Goal: Information Seeking & Learning: Check status

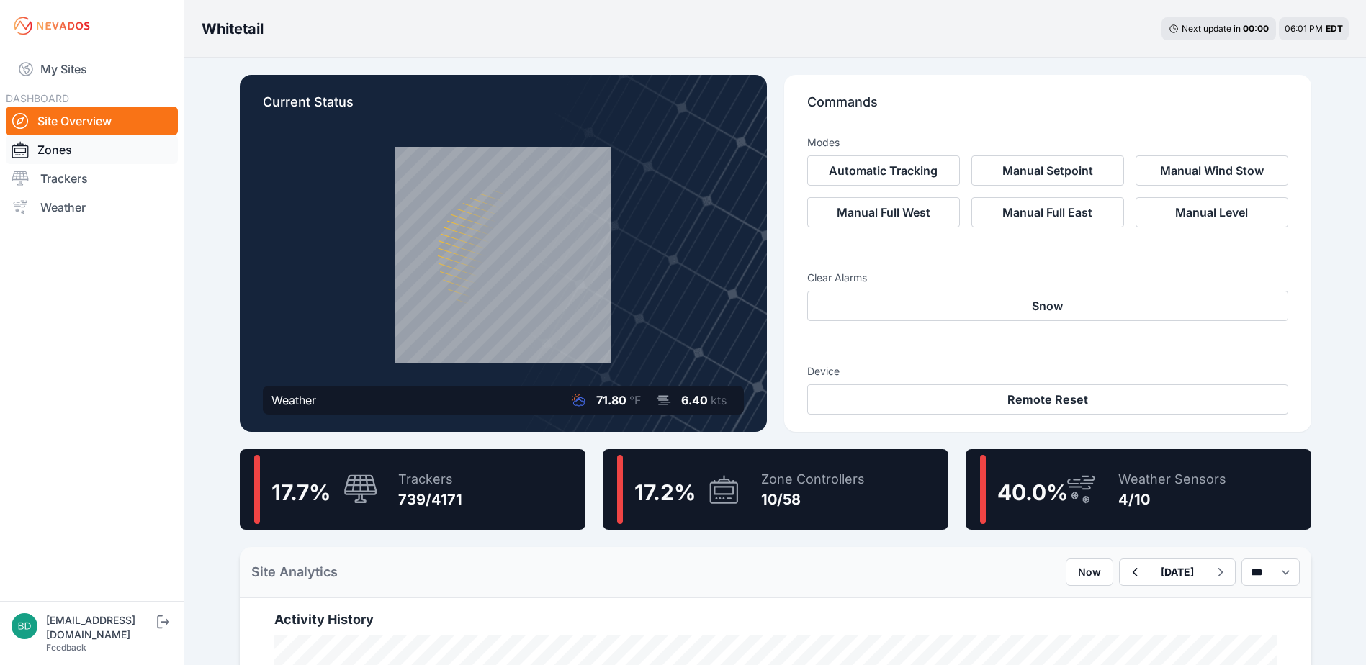
click at [73, 159] on link "Zones" at bounding box center [92, 149] width 172 height 29
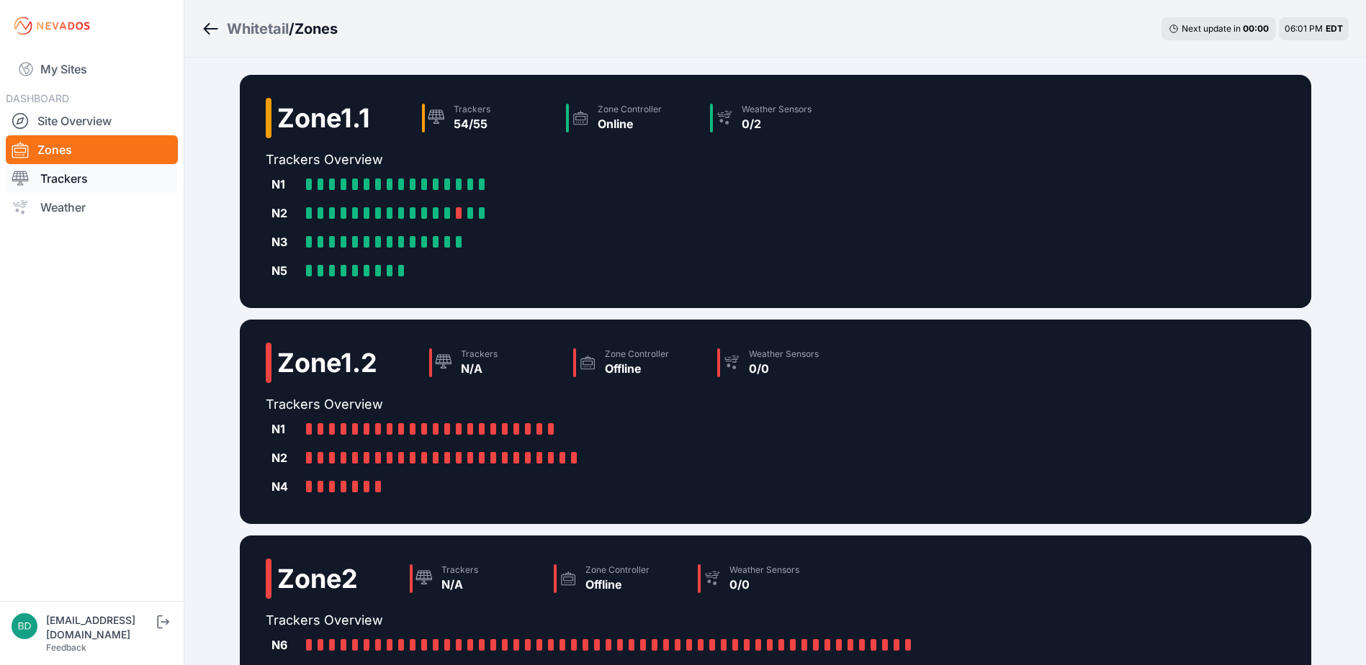
click at [68, 171] on link "Trackers" at bounding box center [92, 178] width 172 height 29
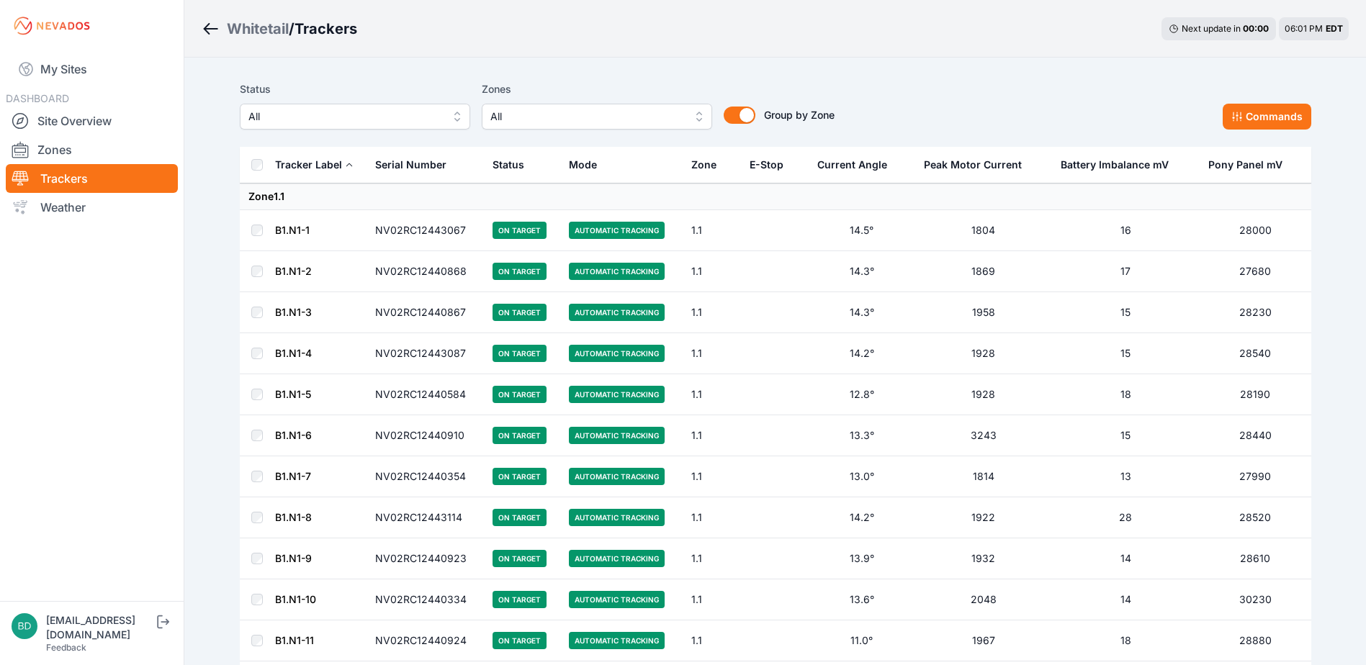
click at [624, 231] on span "Automatic Tracking" at bounding box center [617, 230] width 96 height 17
click at [503, 230] on span "On Target" at bounding box center [520, 230] width 54 height 17
click at [1250, 117] on button "Commands" at bounding box center [1267, 117] width 89 height 26
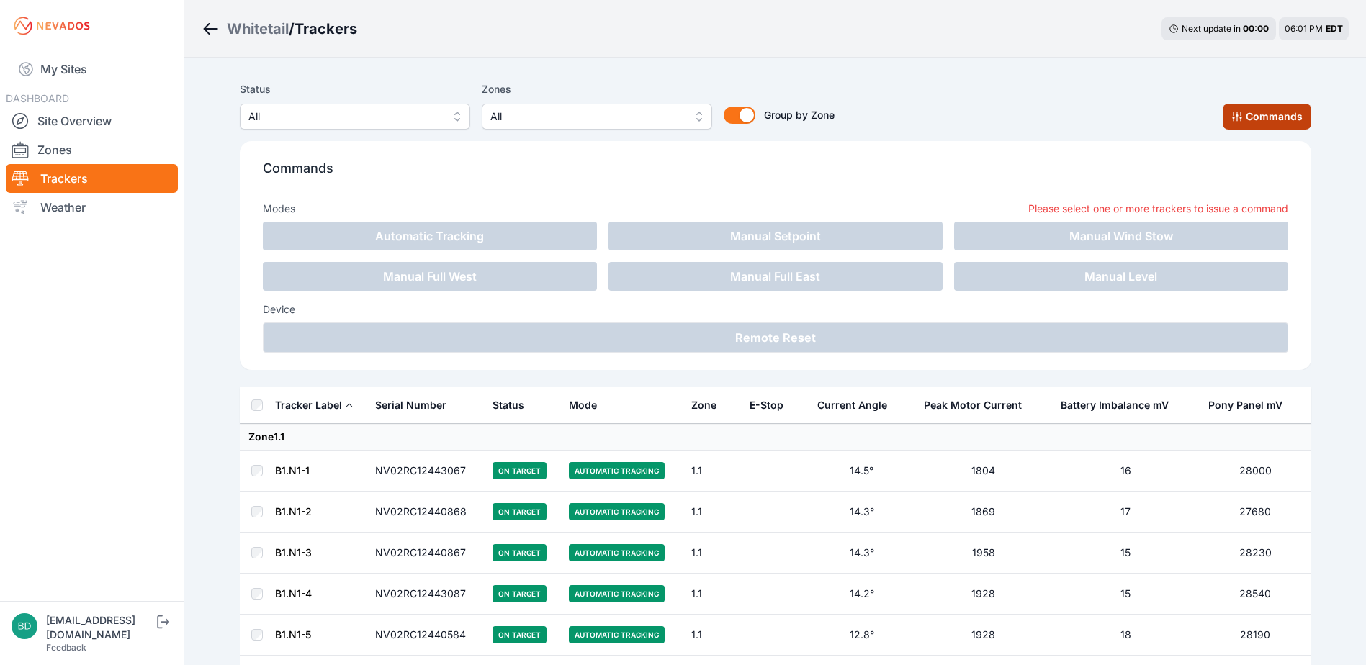
click at [1247, 118] on button "Commands" at bounding box center [1267, 117] width 89 height 26
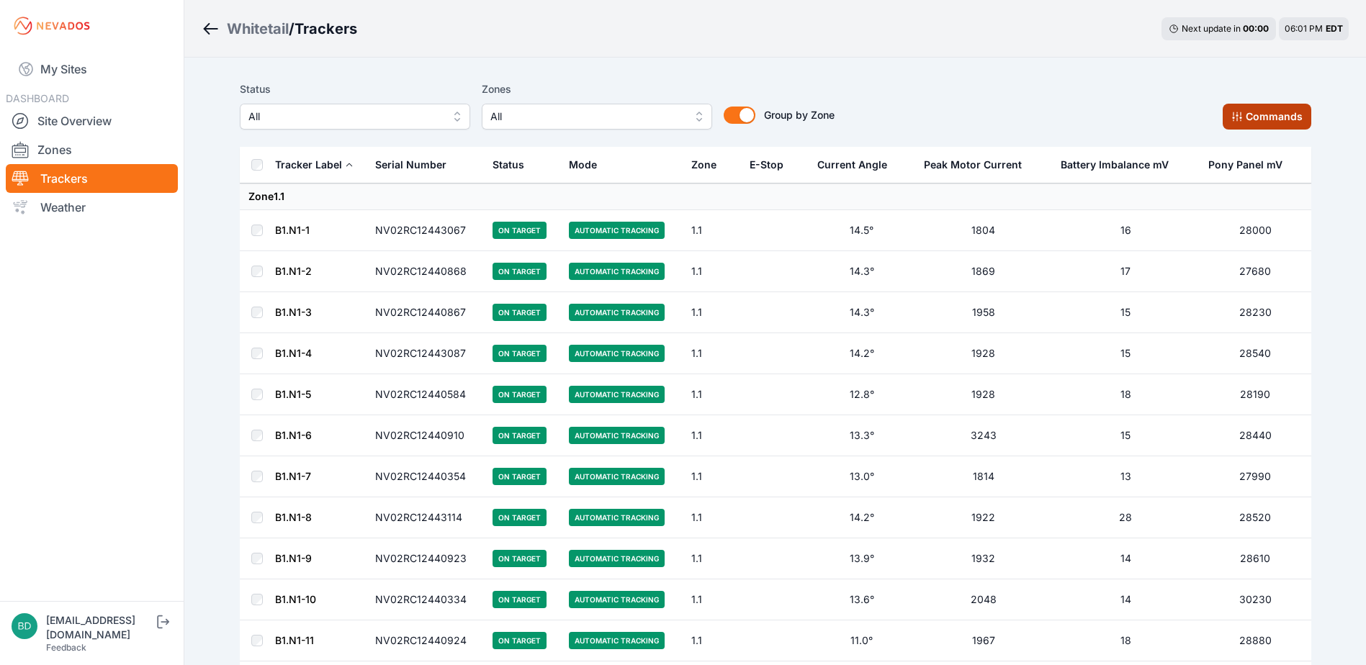
click at [1283, 118] on button "Commands" at bounding box center [1267, 117] width 89 height 26
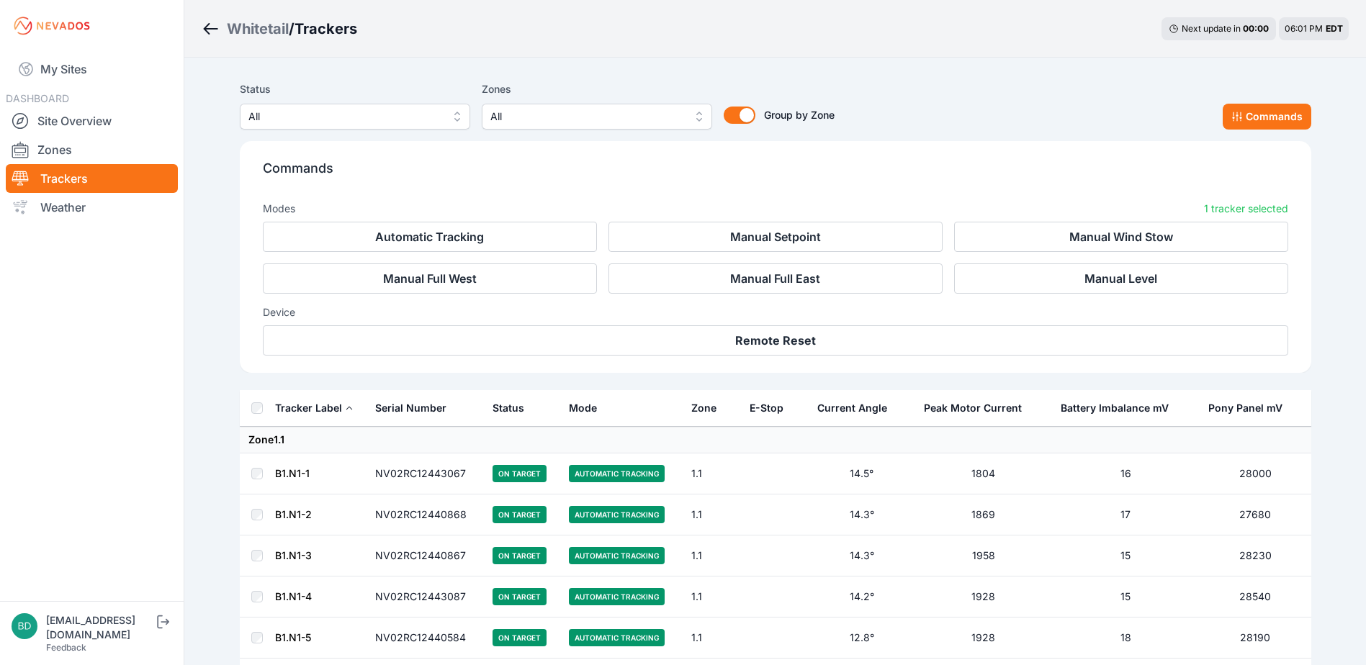
drag, startPoint x: 1067, startPoint y: 86, endPoint x: 1039, endPoint y: 92, distance: 29.4
click at [1067, 87] on div "Status All Zones All Group by Zone Group by Zone Commands" at bounding box center [776, 105] width 1072 height 49
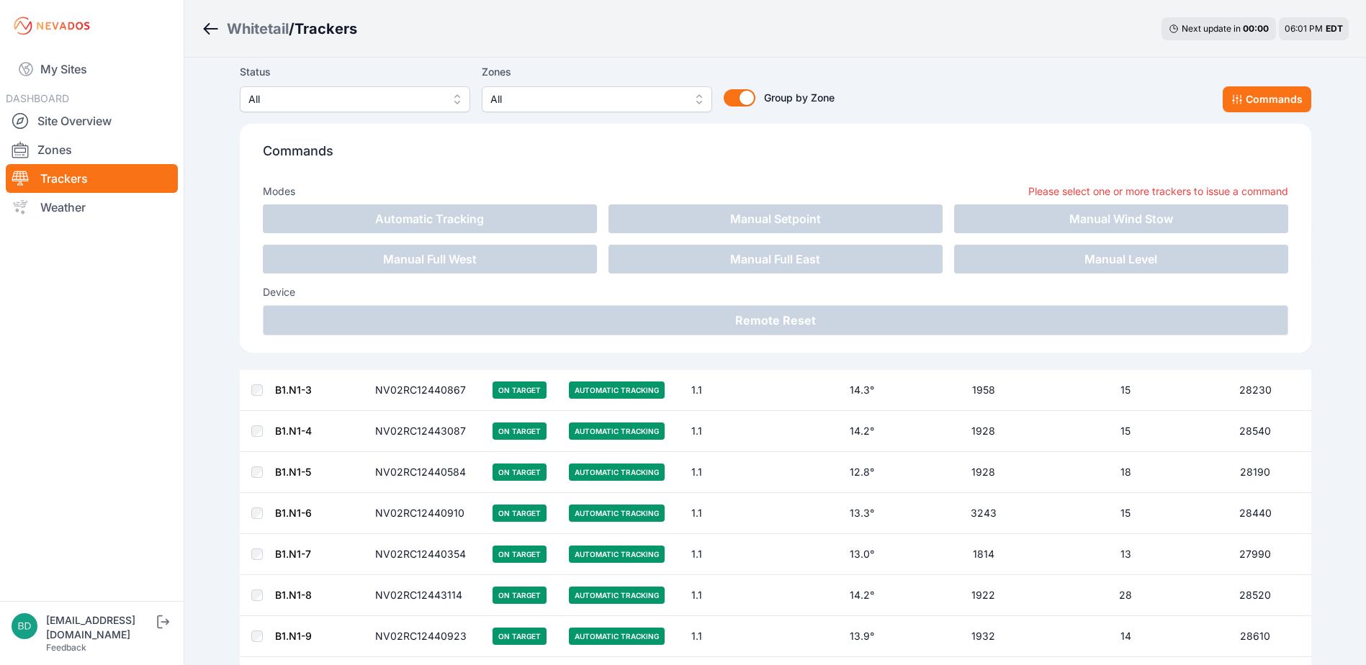
scroll to position [336, 0]
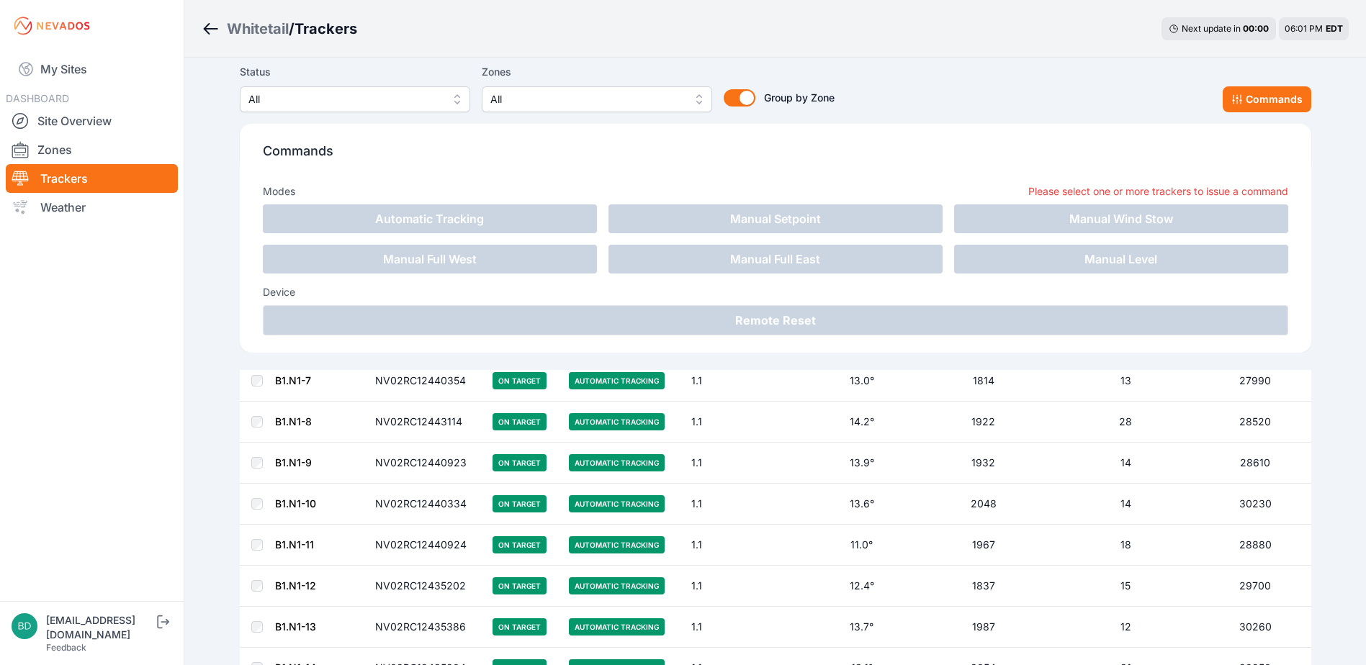
click at [56, 148] on link "Zones" at bounding box center [92, 149] width 172 height 29
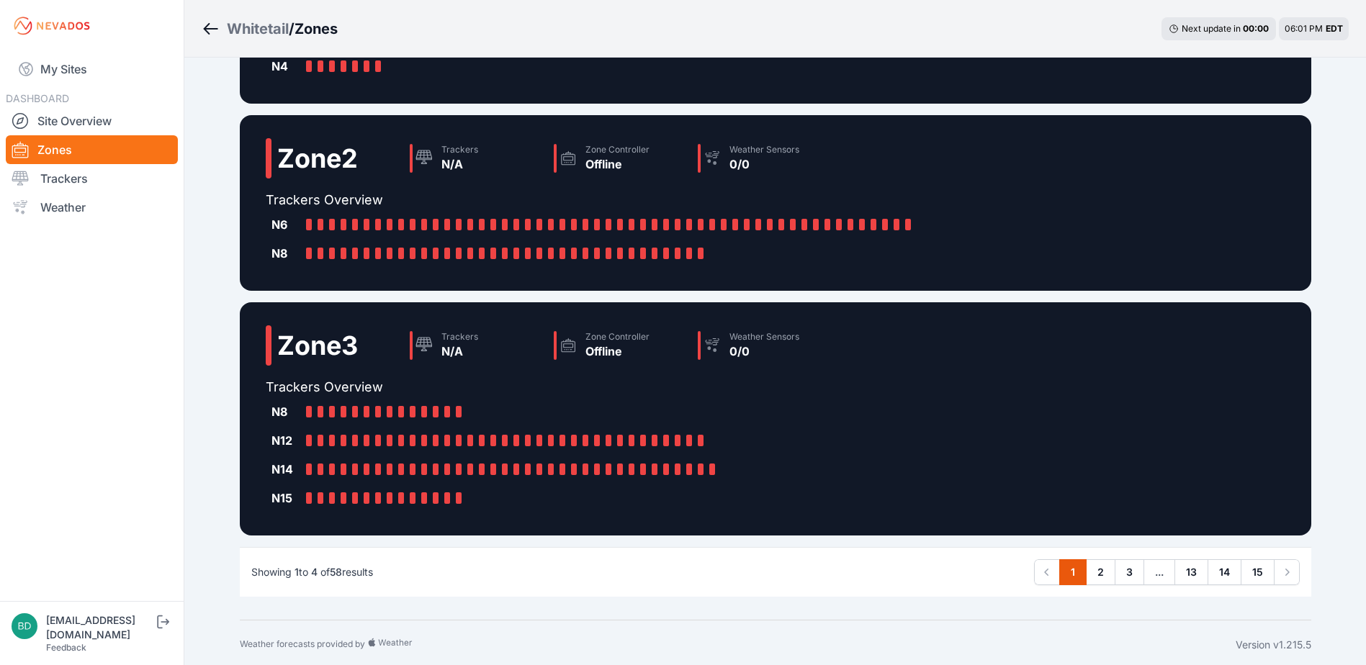
scroll to position [425, 0]
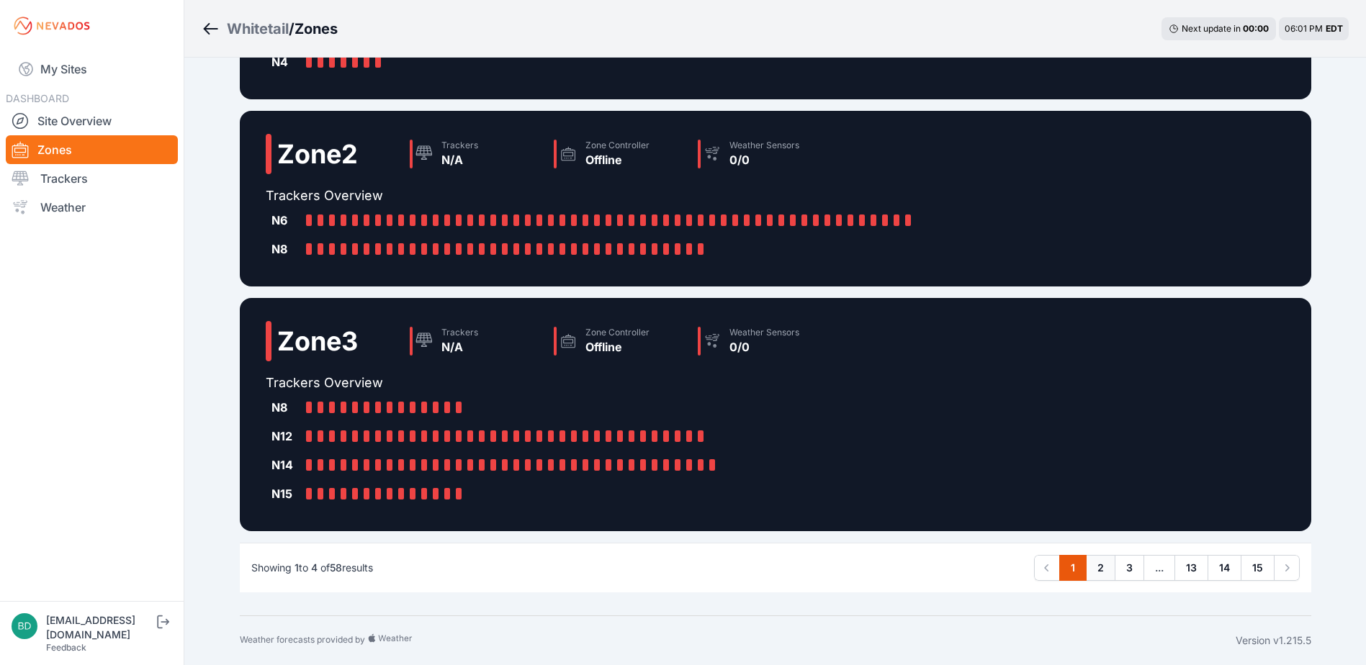
click at [1105, 571] on link "2" at bounding box center [1101, 568] width 30 height 26
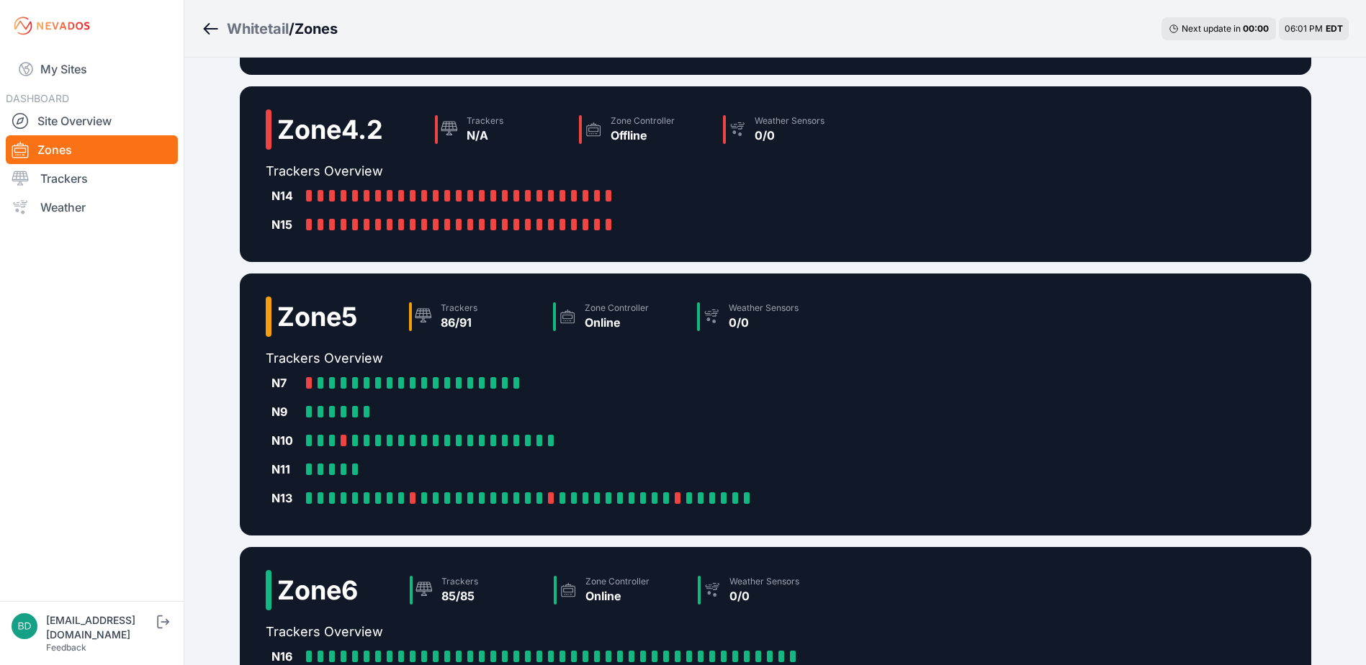
scroll to position [288, 0]
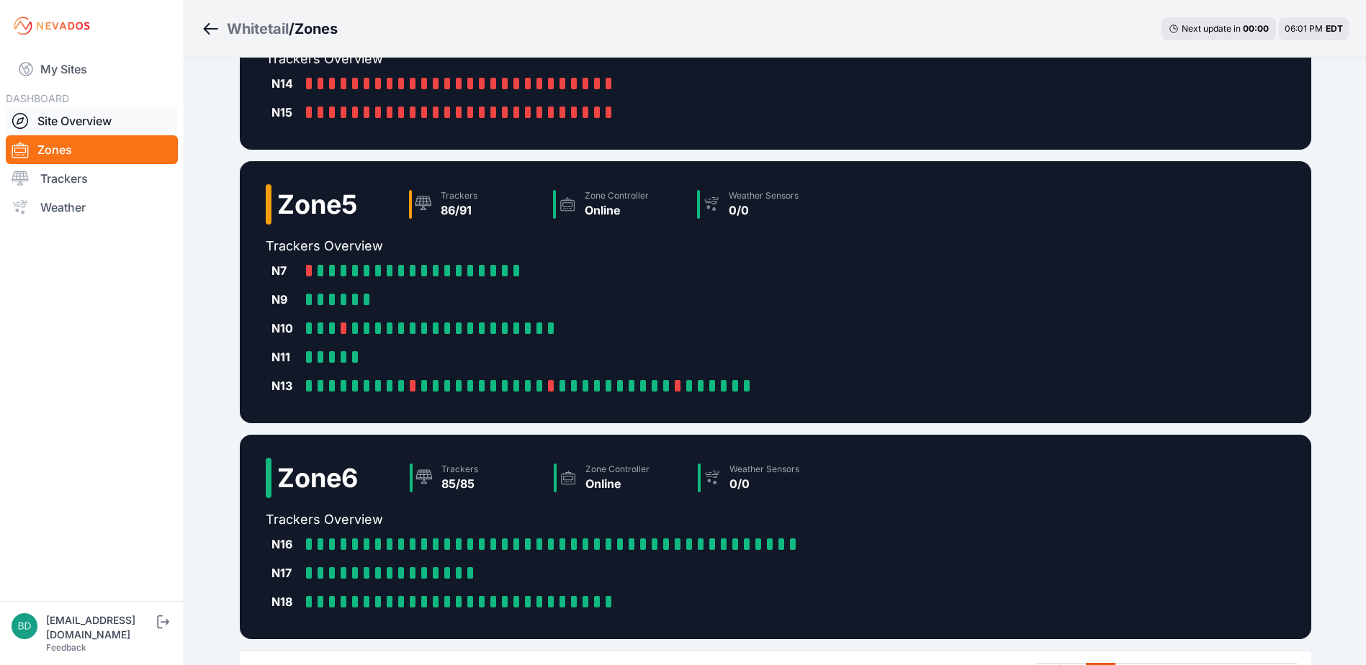
click at [71, 127] on link "Site Overview" at bounding box center [92, 121] width 172 height 29
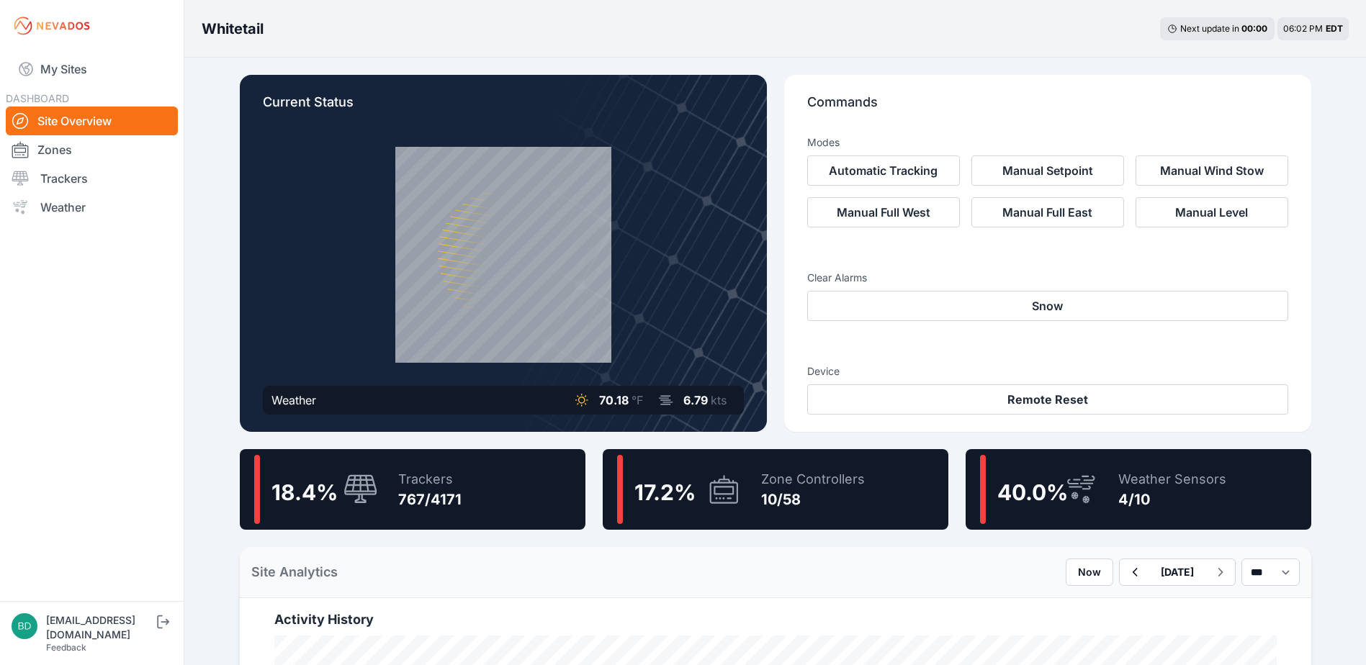
click at [476, 501] on div "18.4 % Trackers 767/4171" at bounding box center [413, 489] width 346 height 81
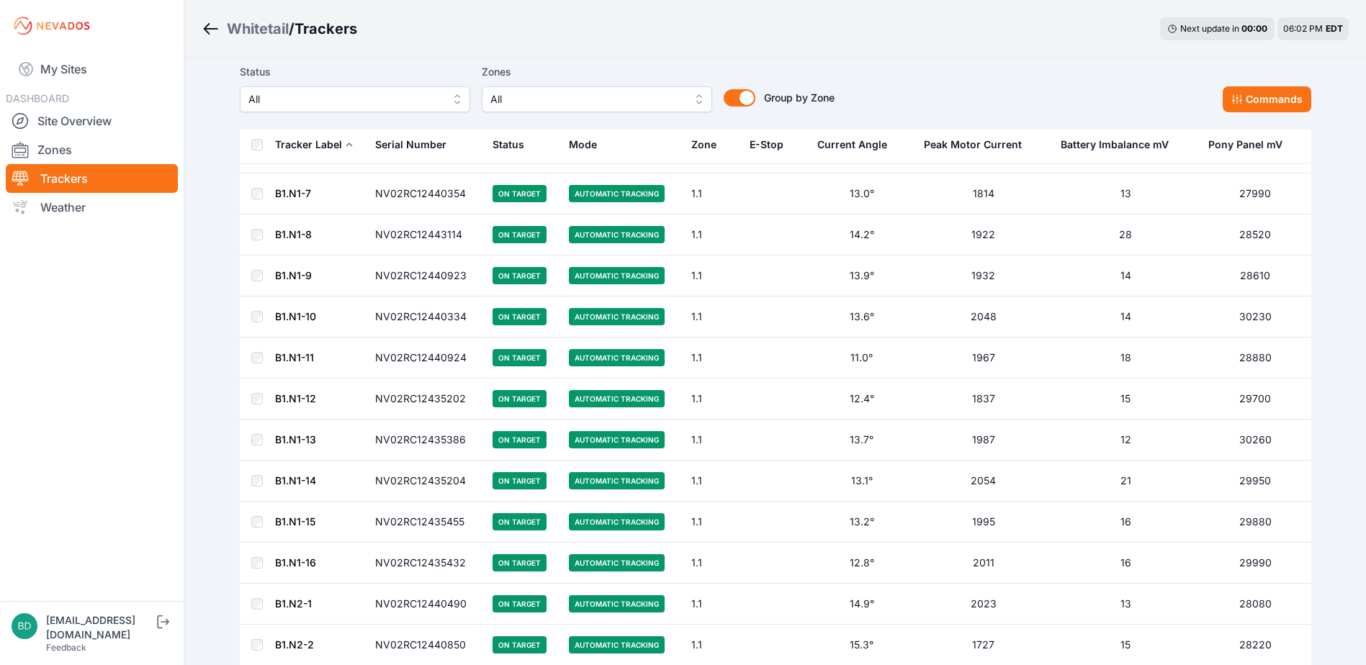
scroll to position [288, 0]
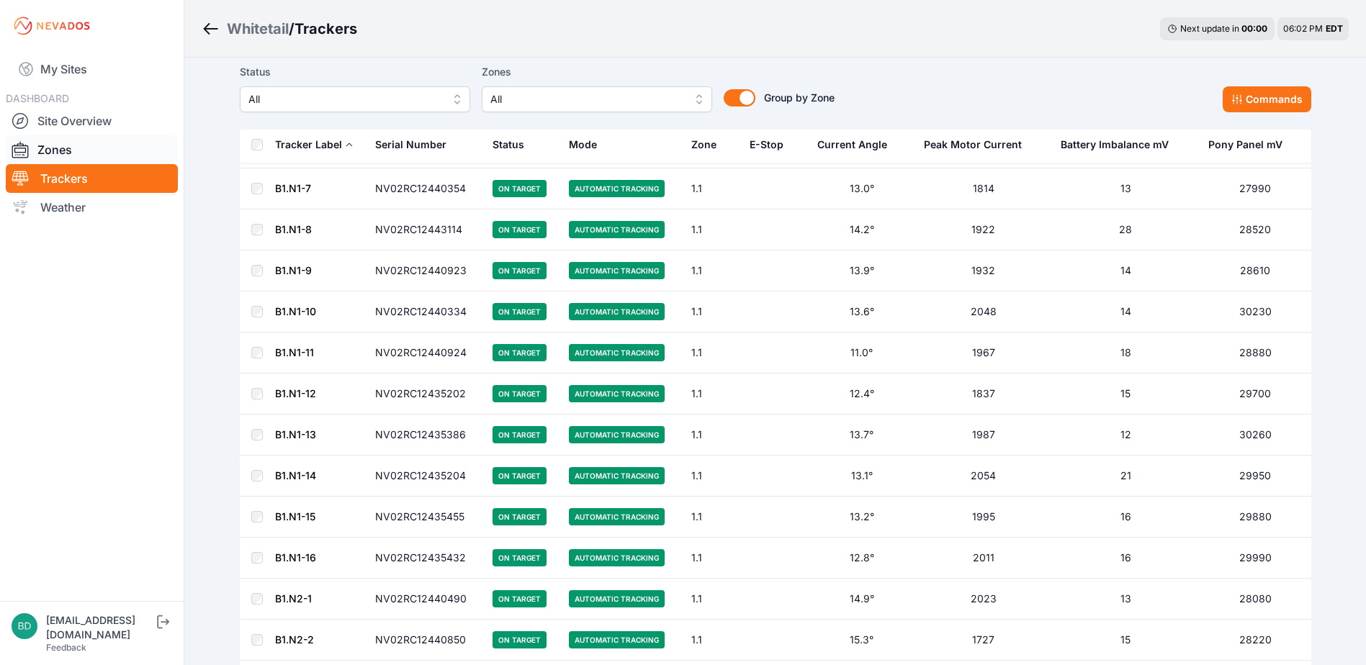
click at [72, 153] on link "Zones" at bounding box center [92, 149] width 172 height 29
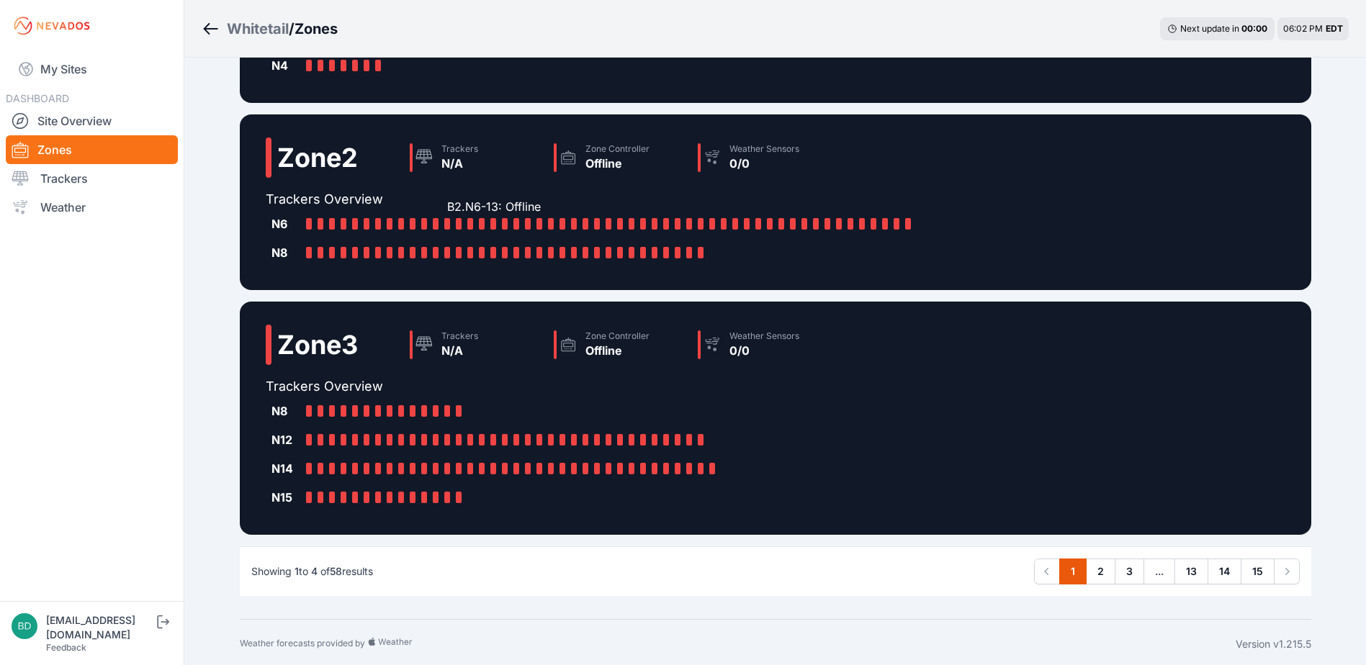
scroll to position [425, 0]
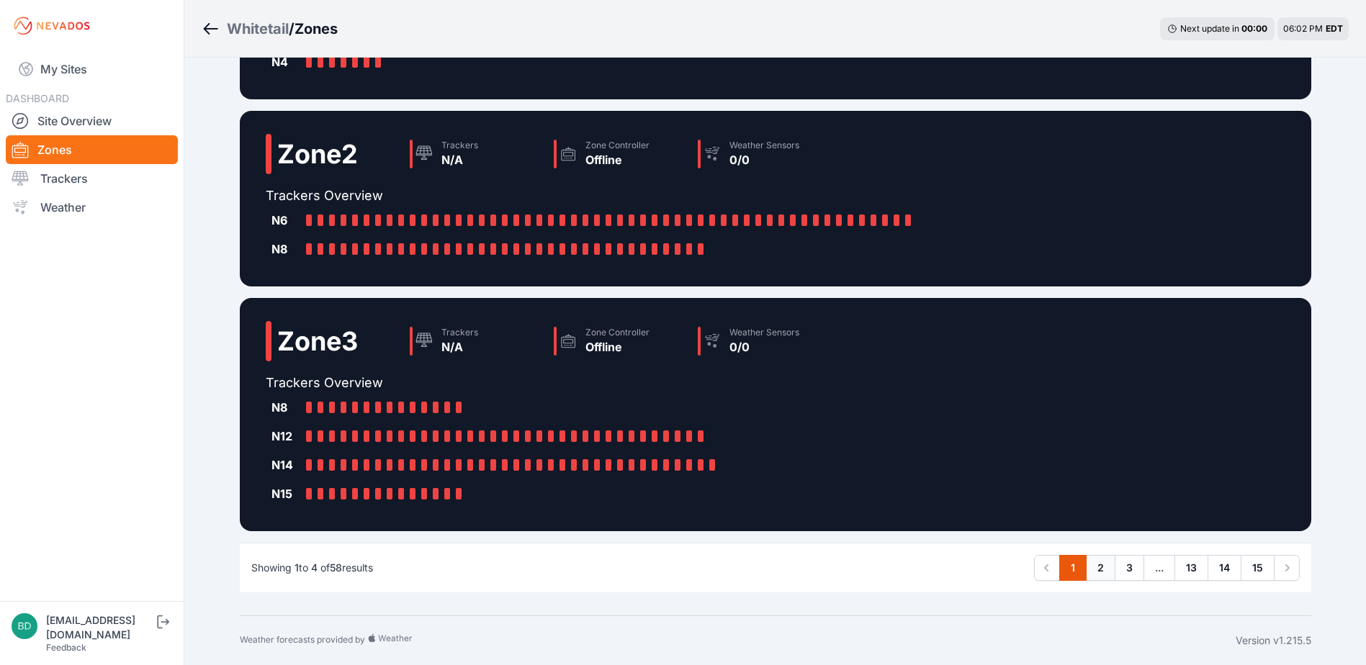
click at [1098, 560] on link "2" at bounding box center [1101, 568] width 30 height 26
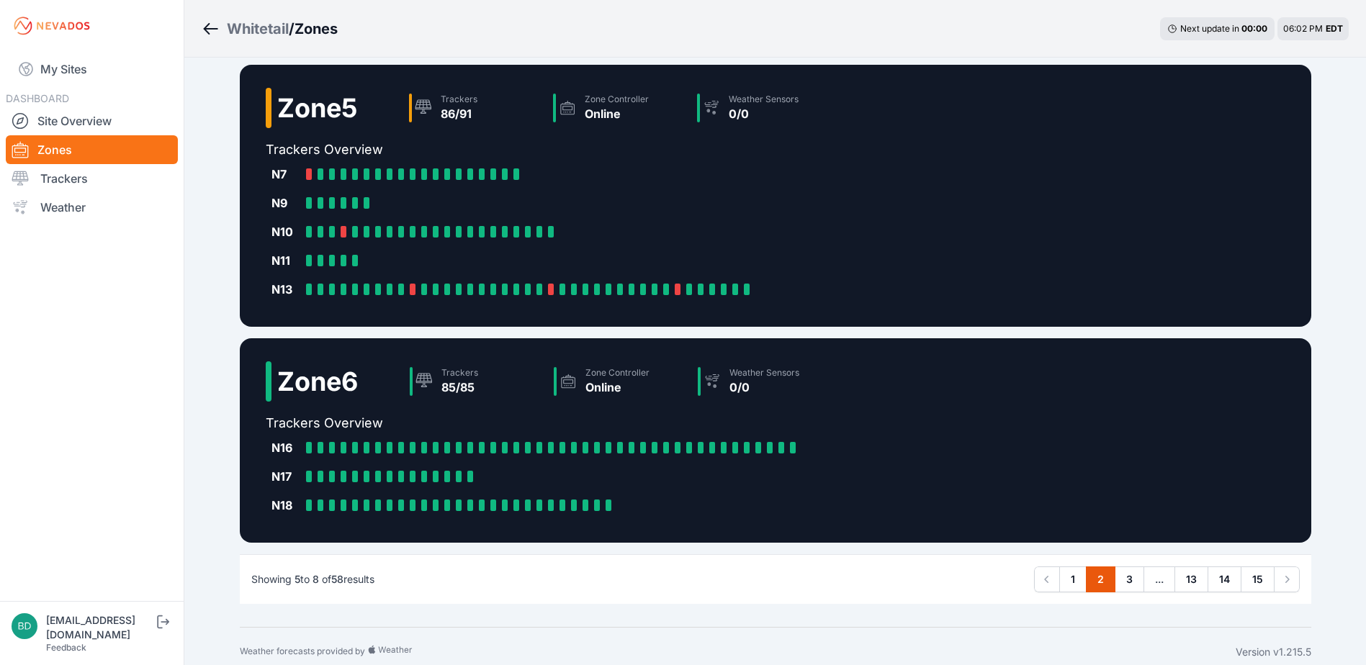
scroll to position [396, 0]
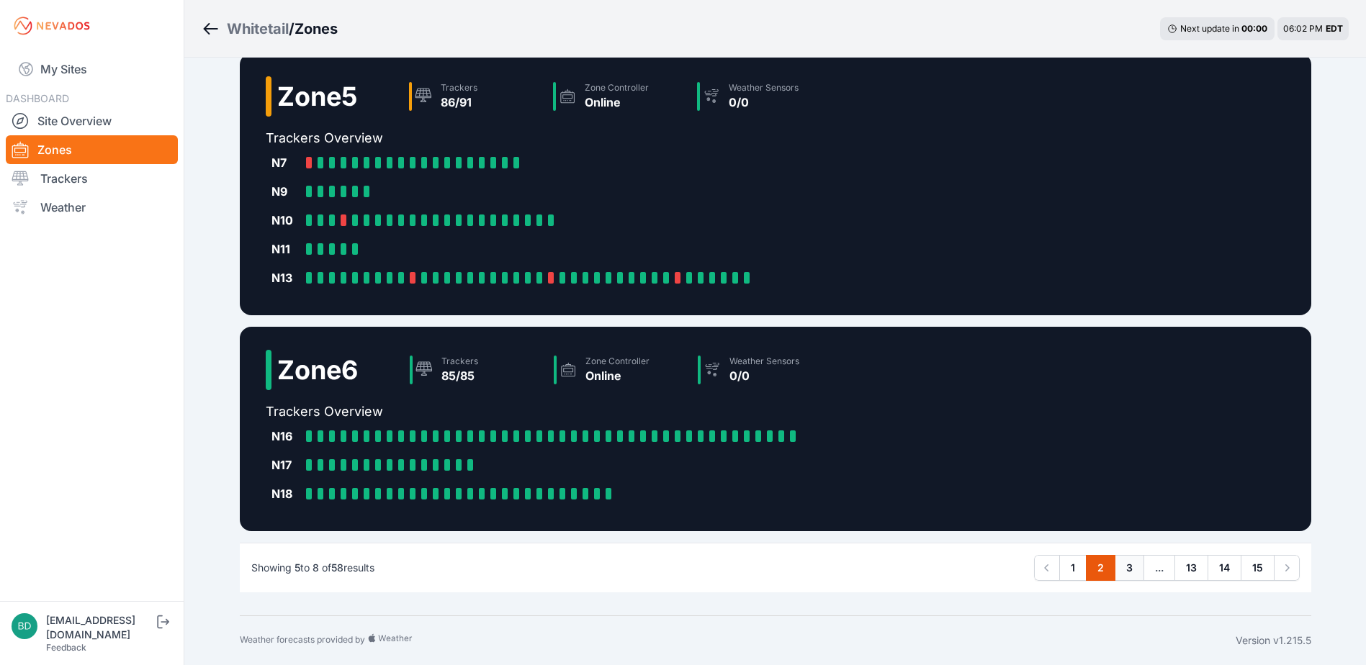
click at [1133, 569] on link "3" at bounding box center [1130, 568] width 30 height 26
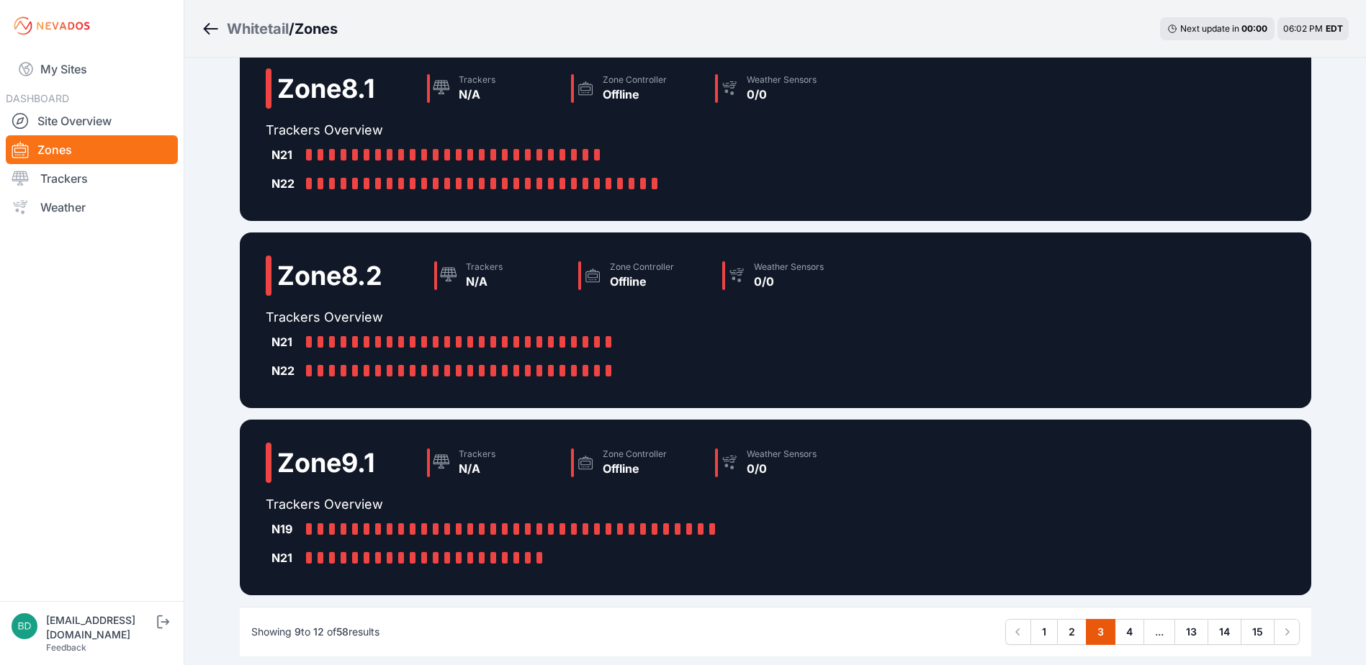
scroll to position [310, 0]
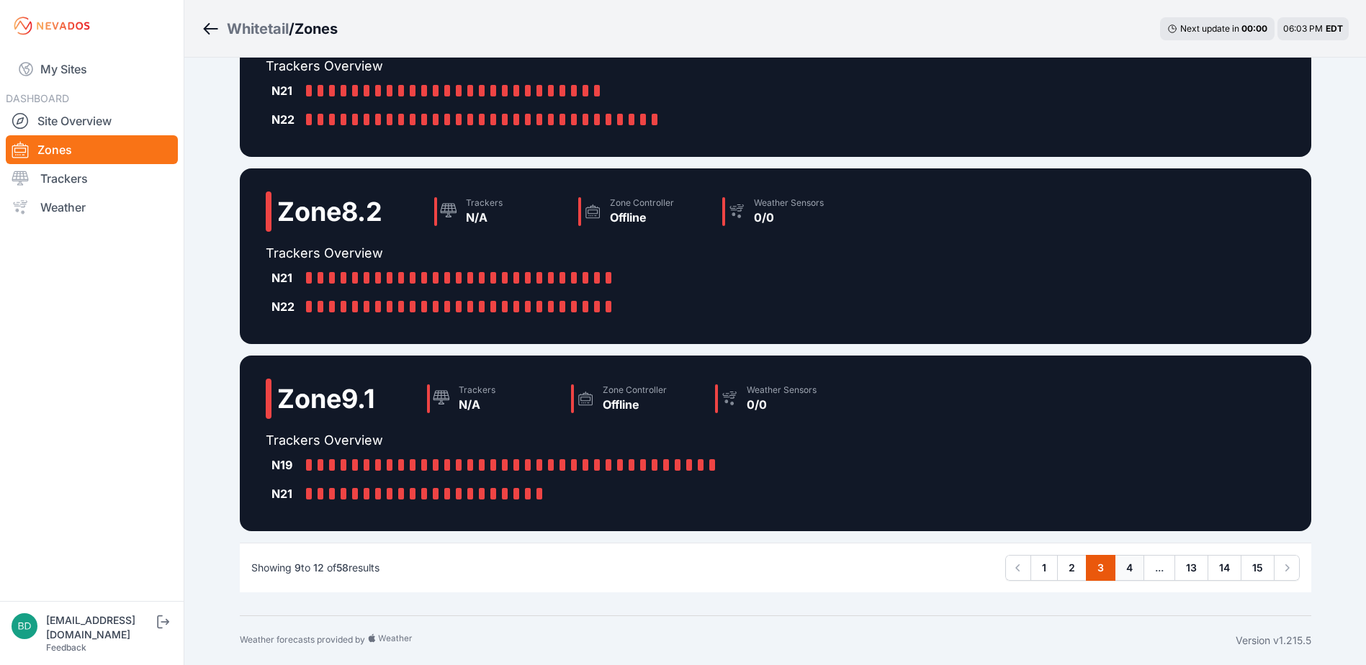
click at [1126, 575] on link "4" at bounding box center [1130, 568] width 30 height 26
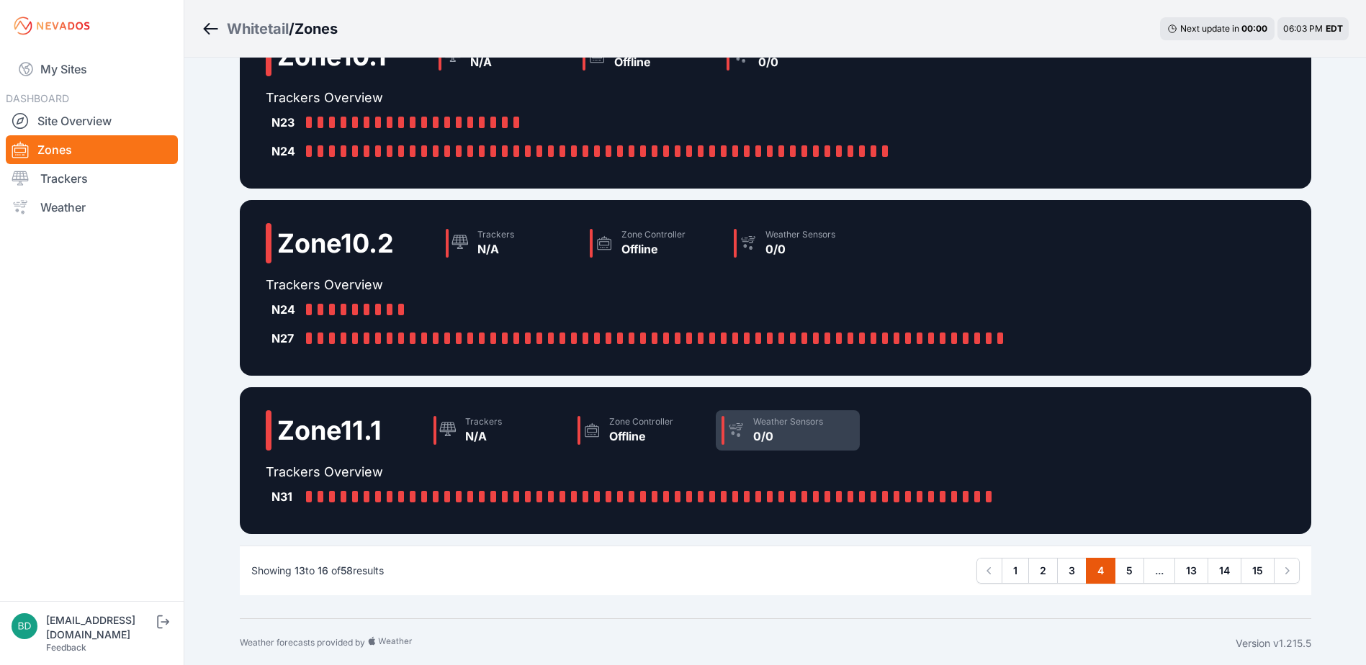
scroll to position [252, 0]
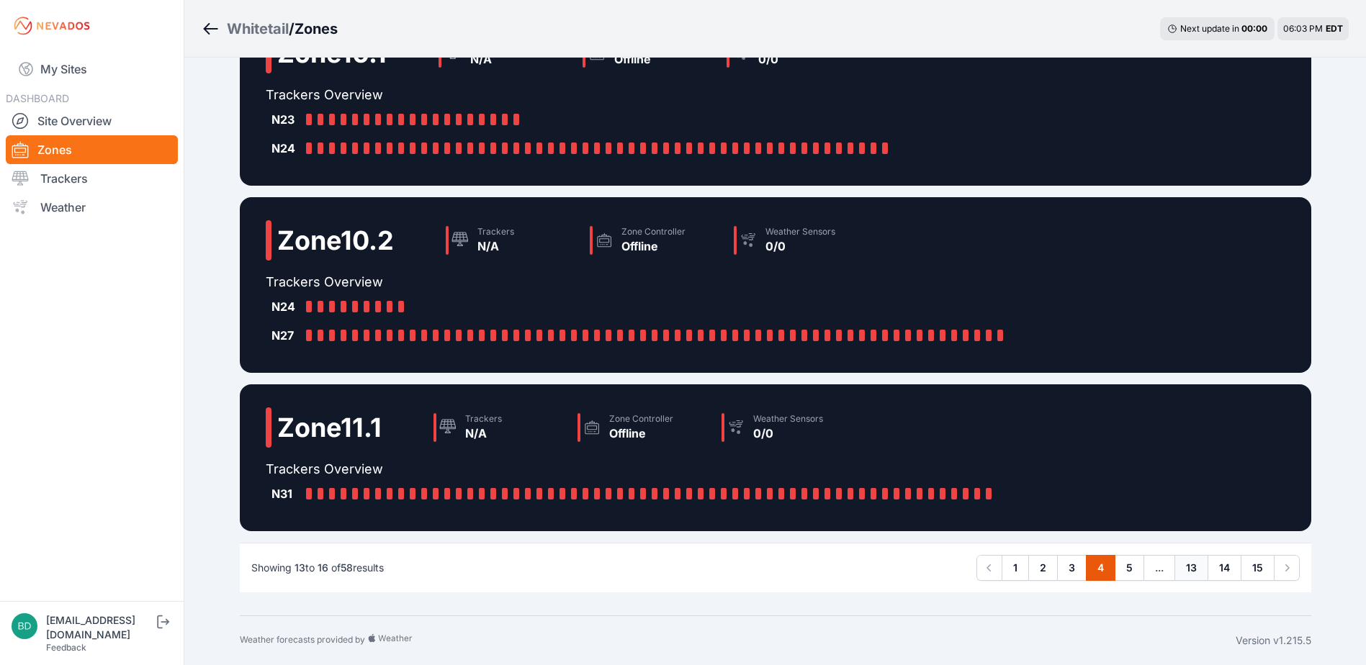
click at [1198, 569] on link "13" at bounding box center [1192, 568] width 34 height 26
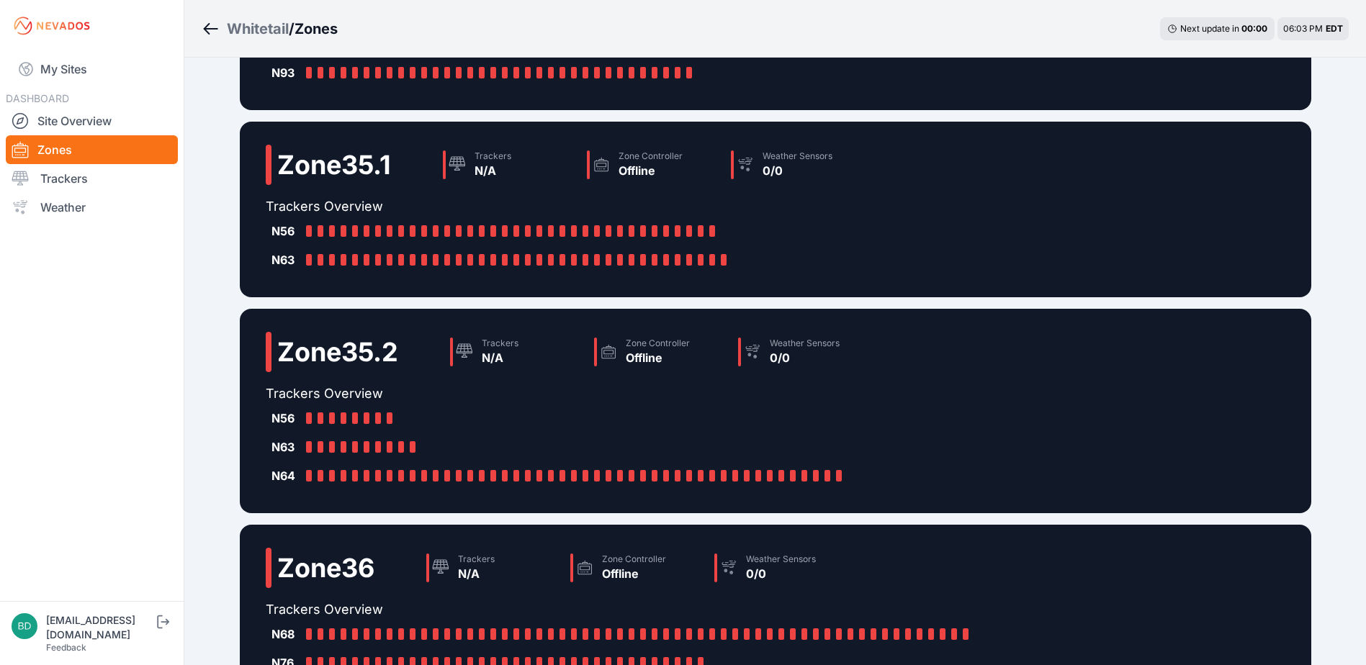
scroll to position [288, 0]
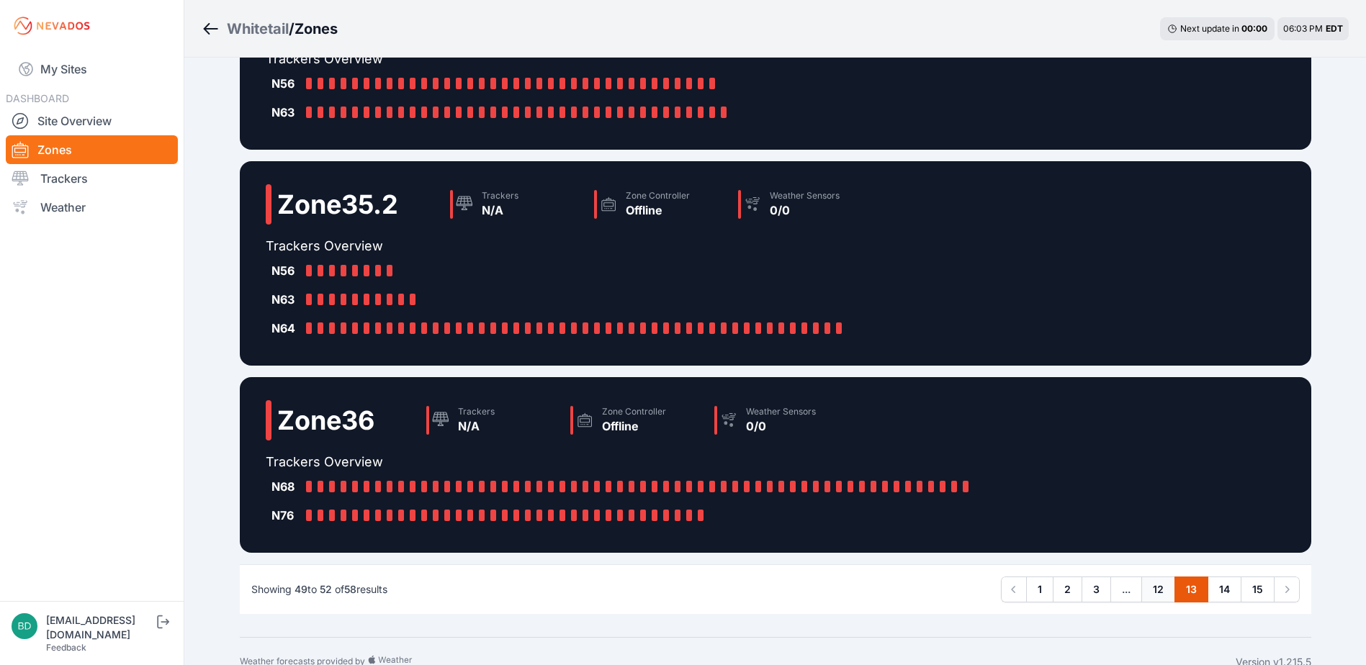
click at [1162, 588] on link "12" at bounding box center [1159, 590] width 34 height 26
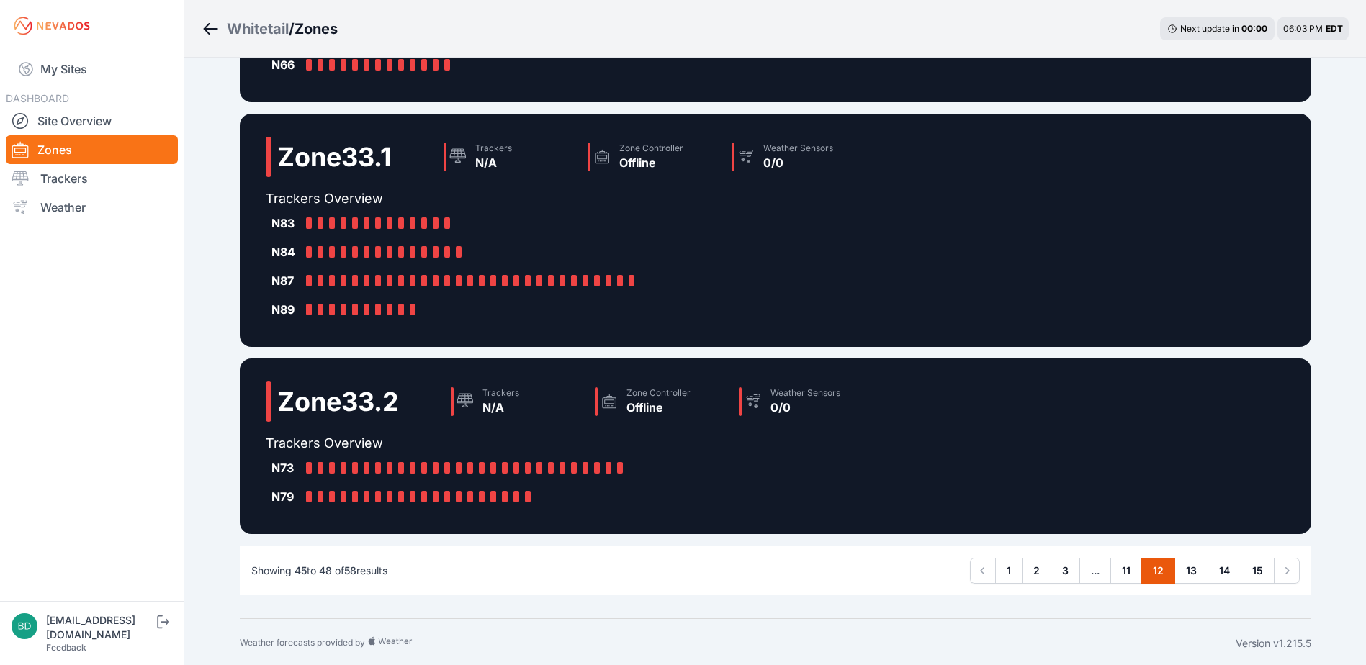
scroll to position [336, 0]
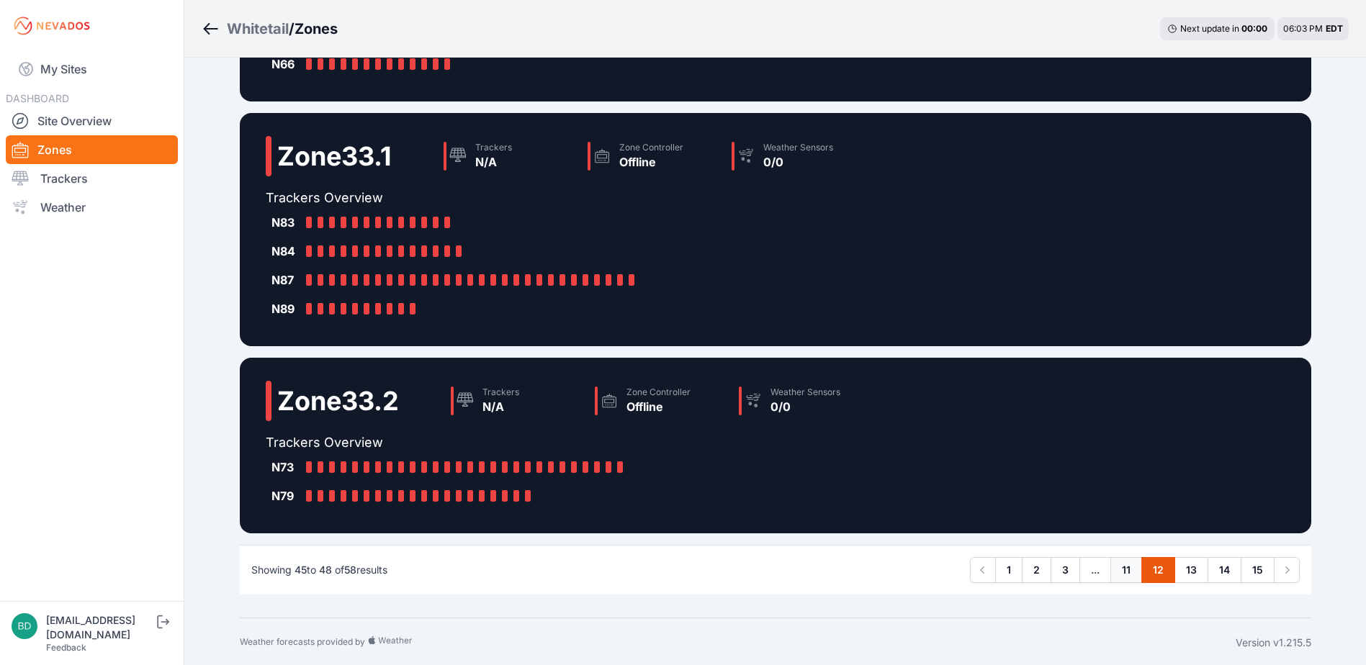
click at [1128, 571] on link "11" at bounding box center [1127, 570] width 32 height 26
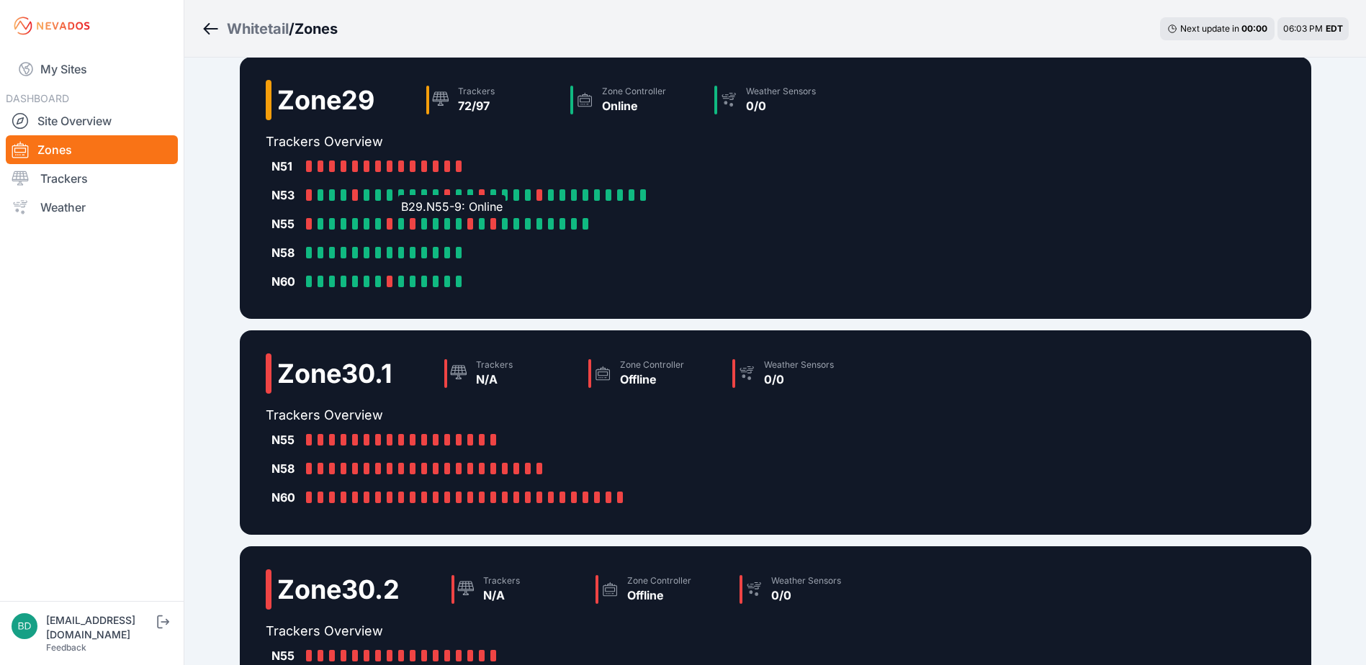
scroll to position [336, 0]
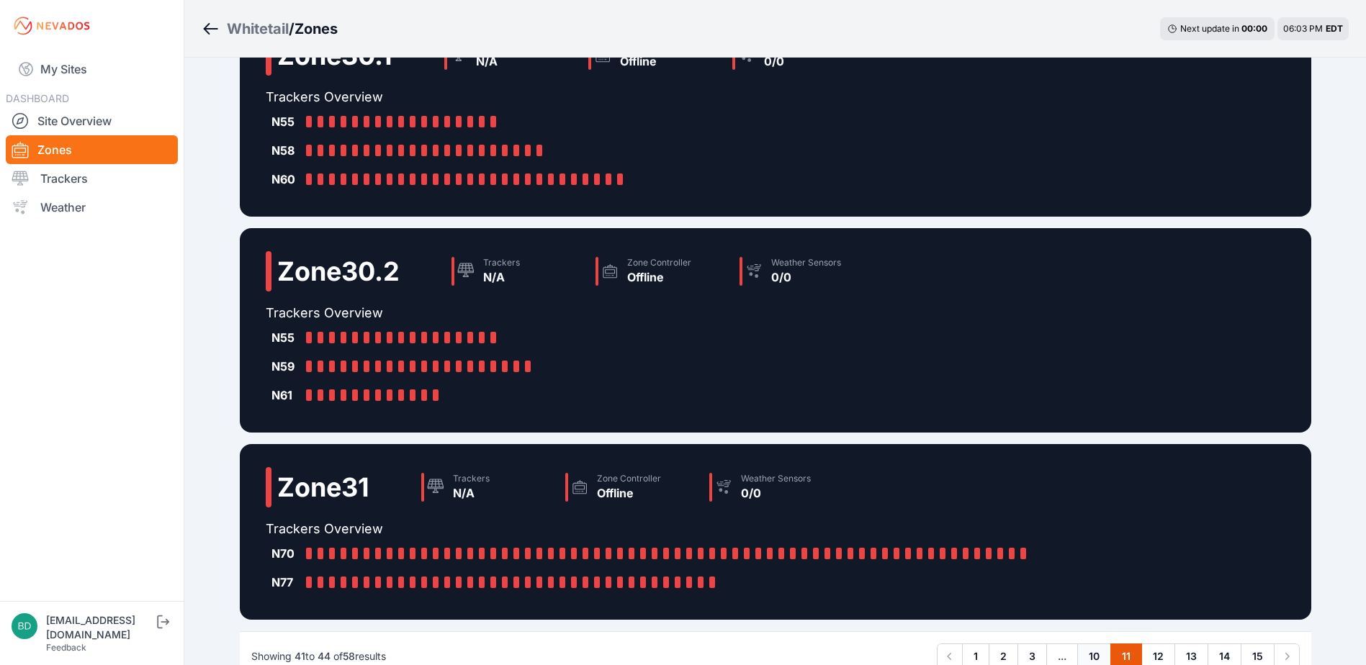
click at [1091, 657] on link "10" at bounding box center [1094, 657] width 34 height 26
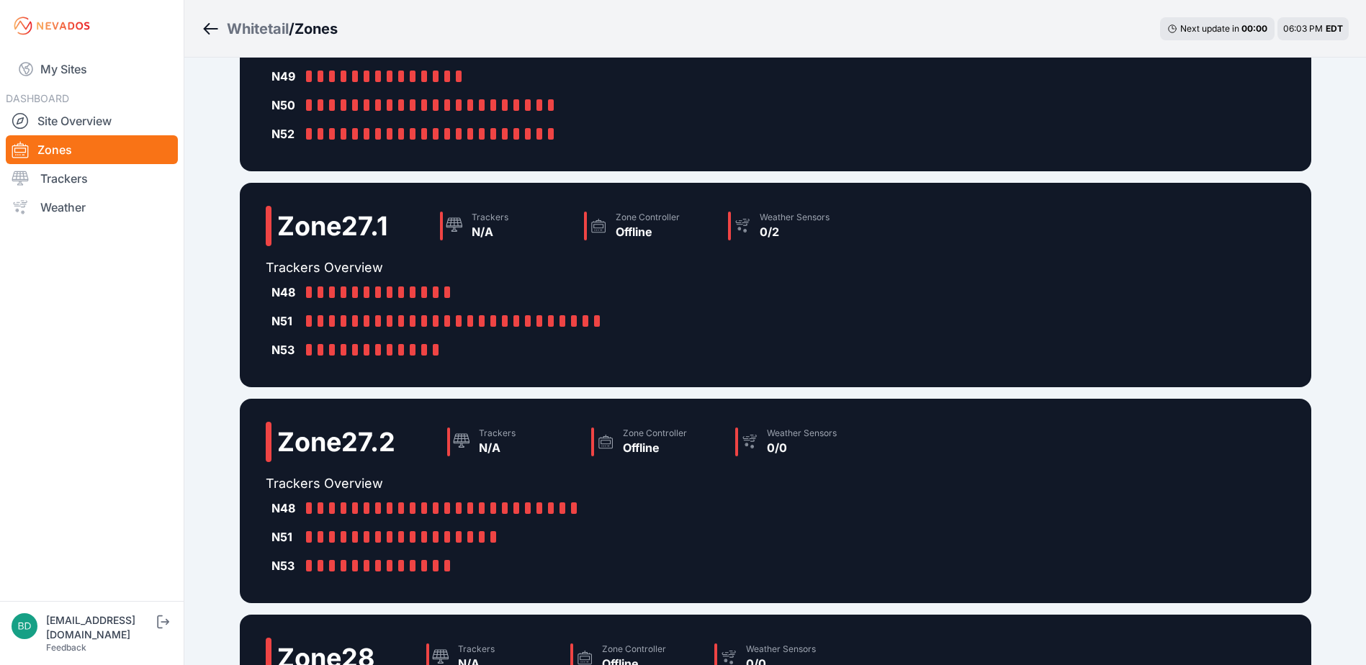
scroll to position [384, 0]
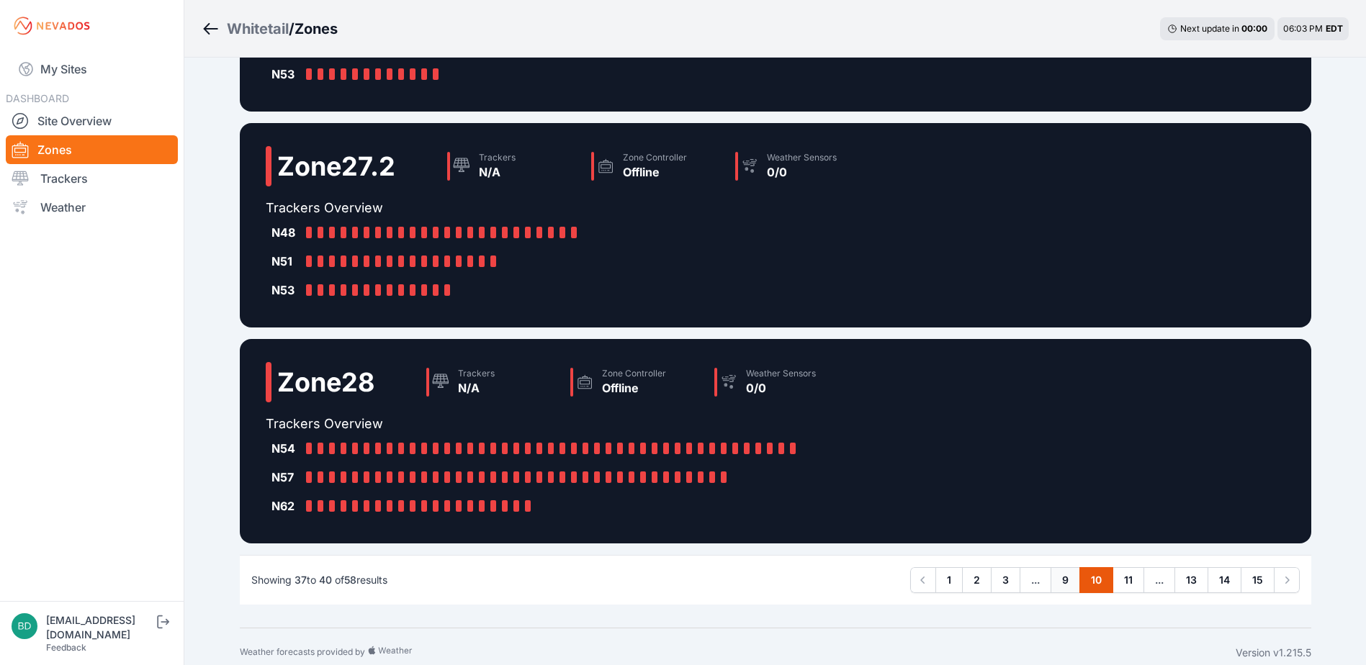
click at [1053, 579] on link "9" at bounding box center [1066, 581] width 30 height 26
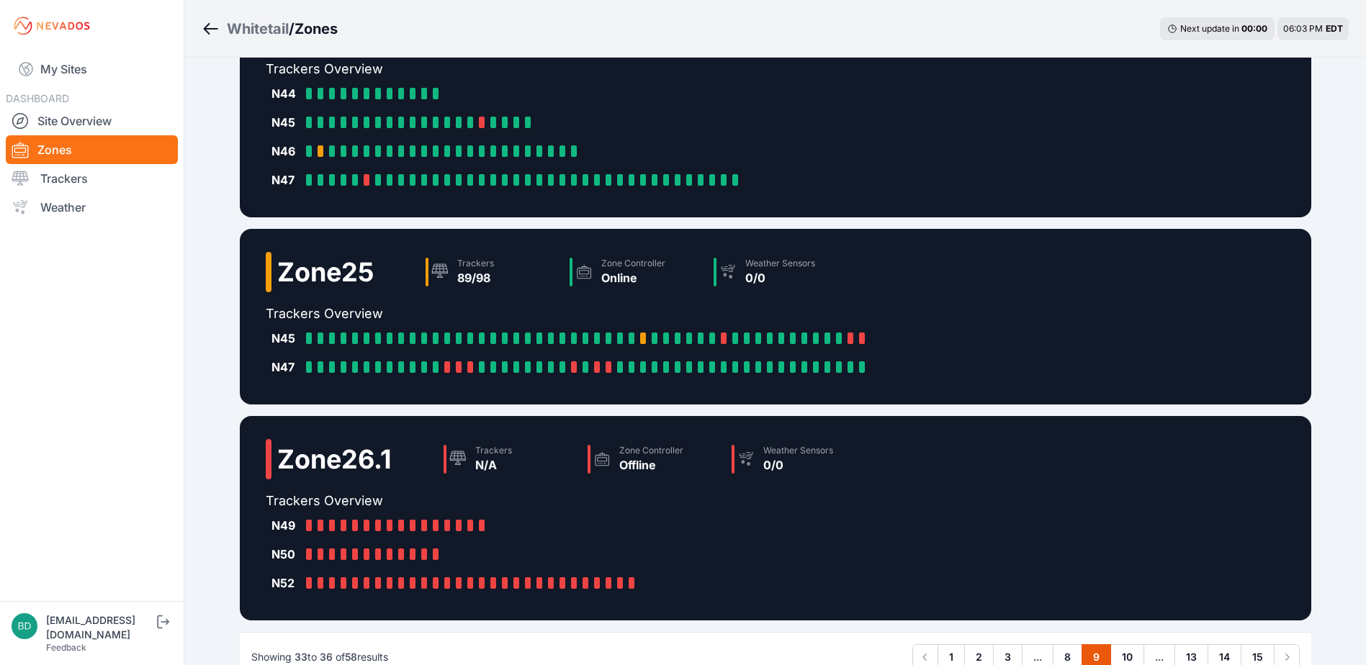
scroll to position [288, 0]
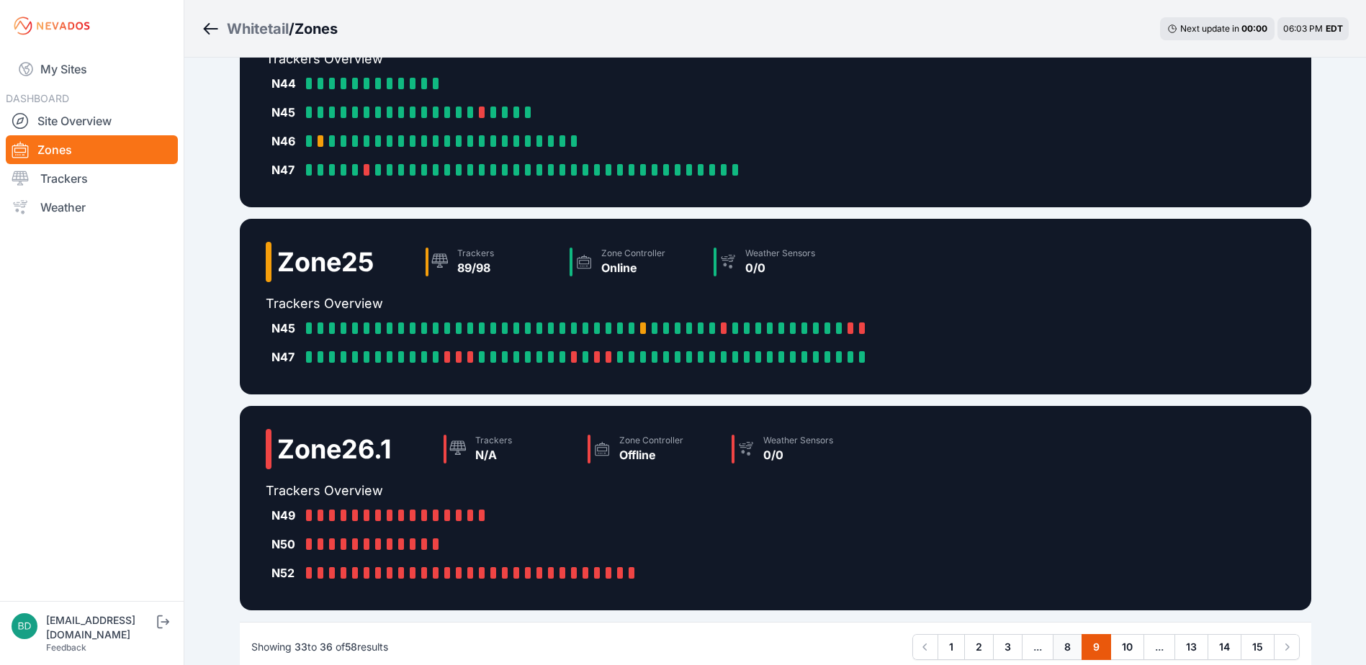
click at [1070, 647] on link "8" at bounding box center [1068, 648] width 30 height 26
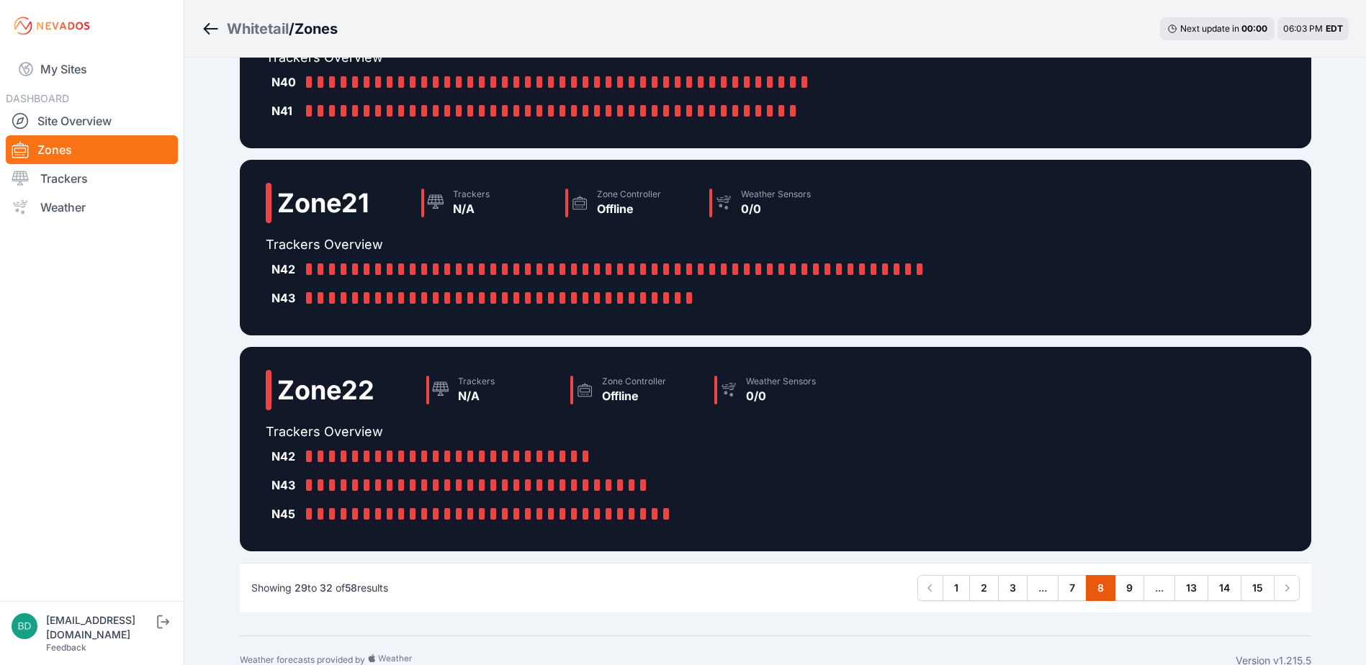
scroll to position [310, 0]
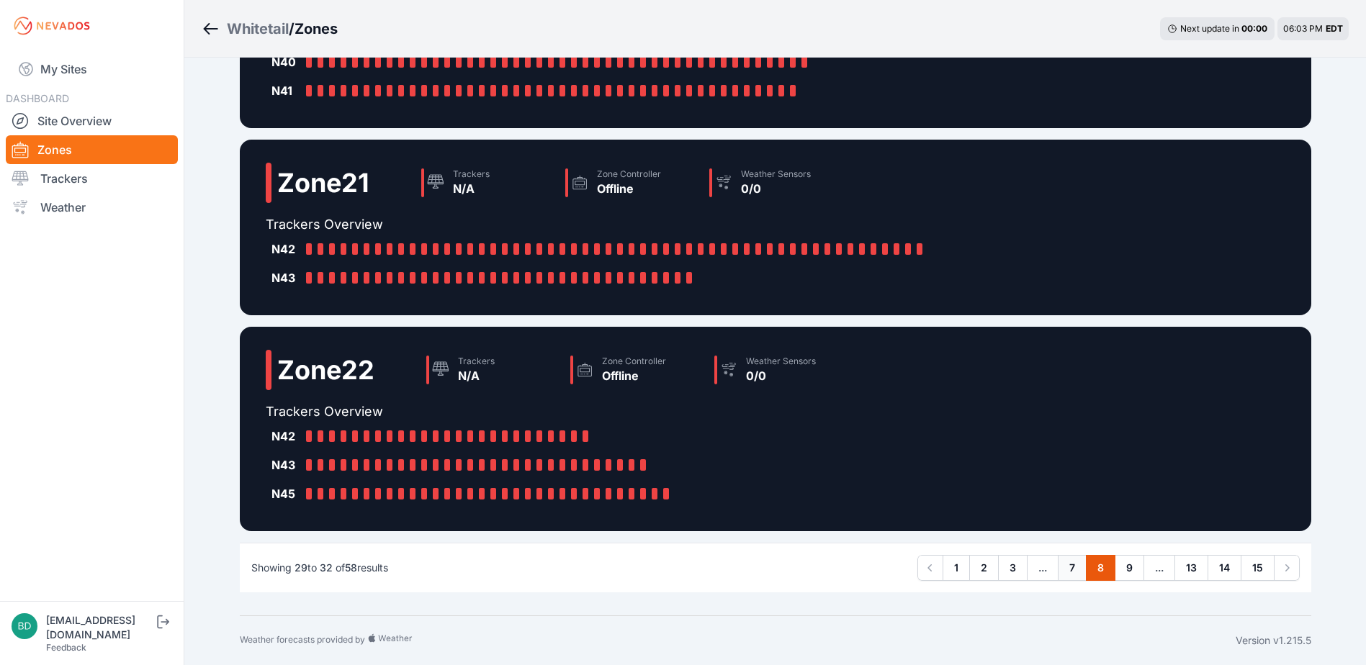
click at [1069, 571] on link "7" at bounding box center [1072, 568] width 29 height 26
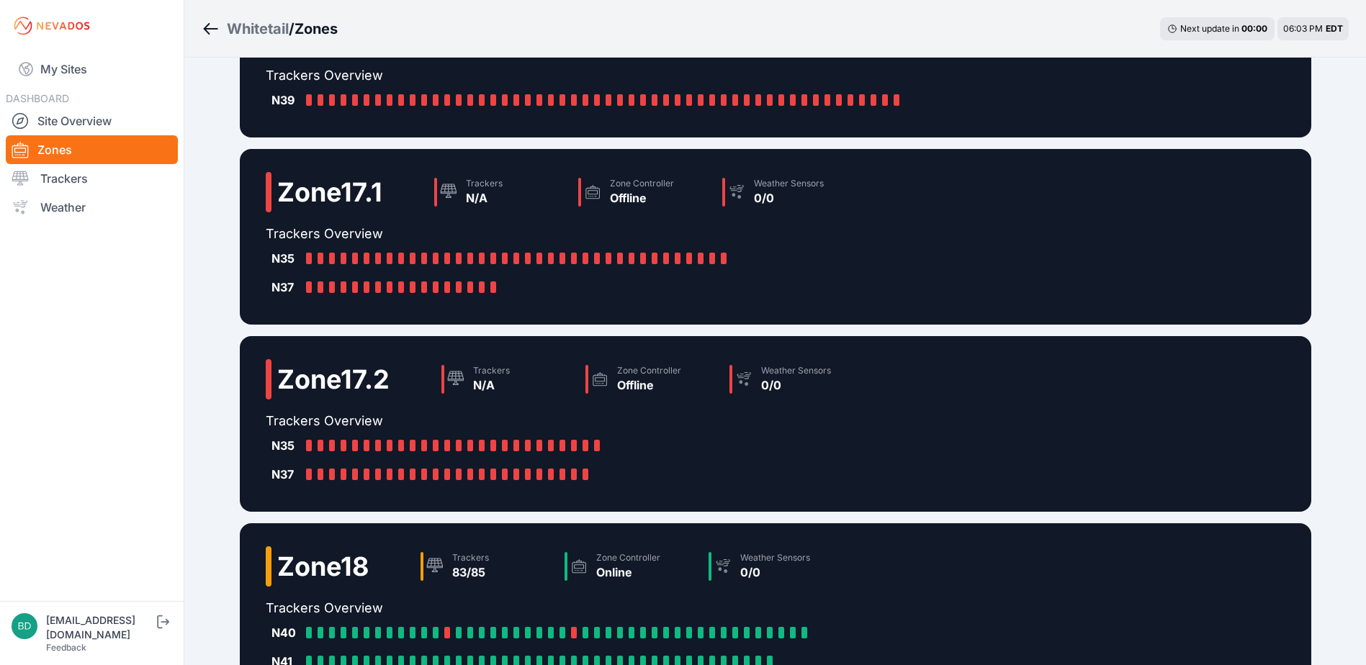
scroll to position [252, 0]
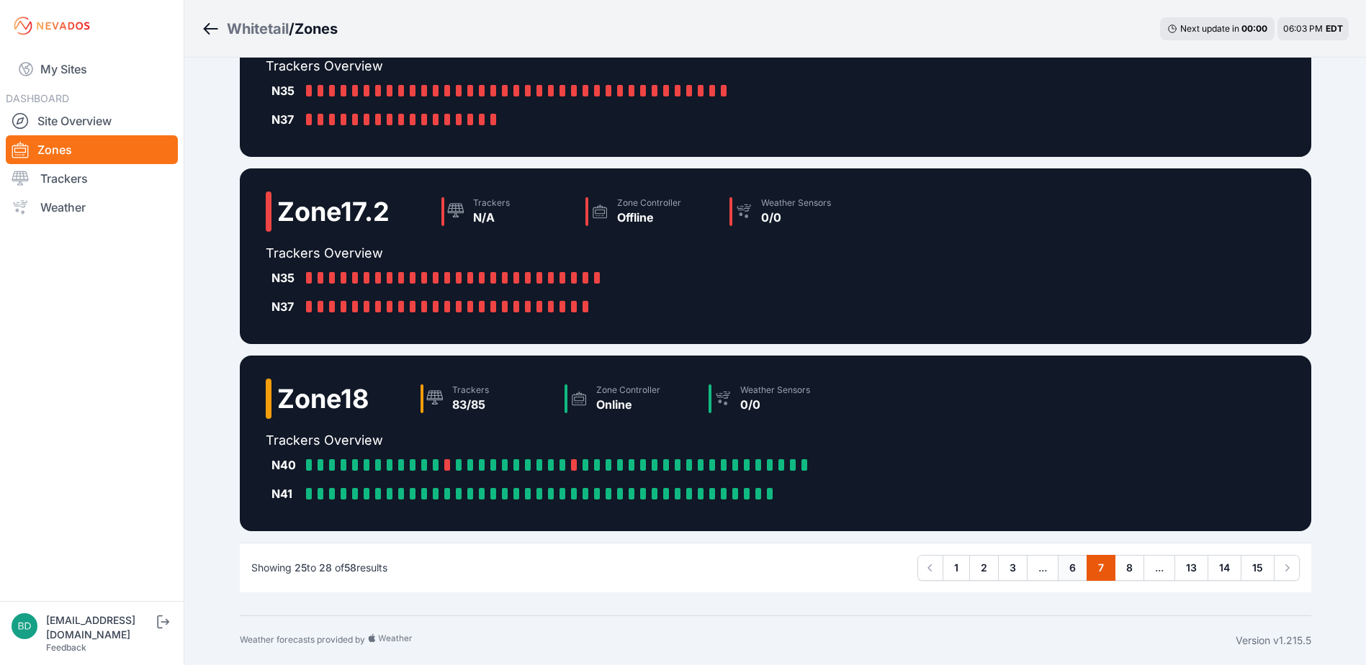
click at [1072, 572] on link "6" at bounding box center [1073, 568] width 30 height 26
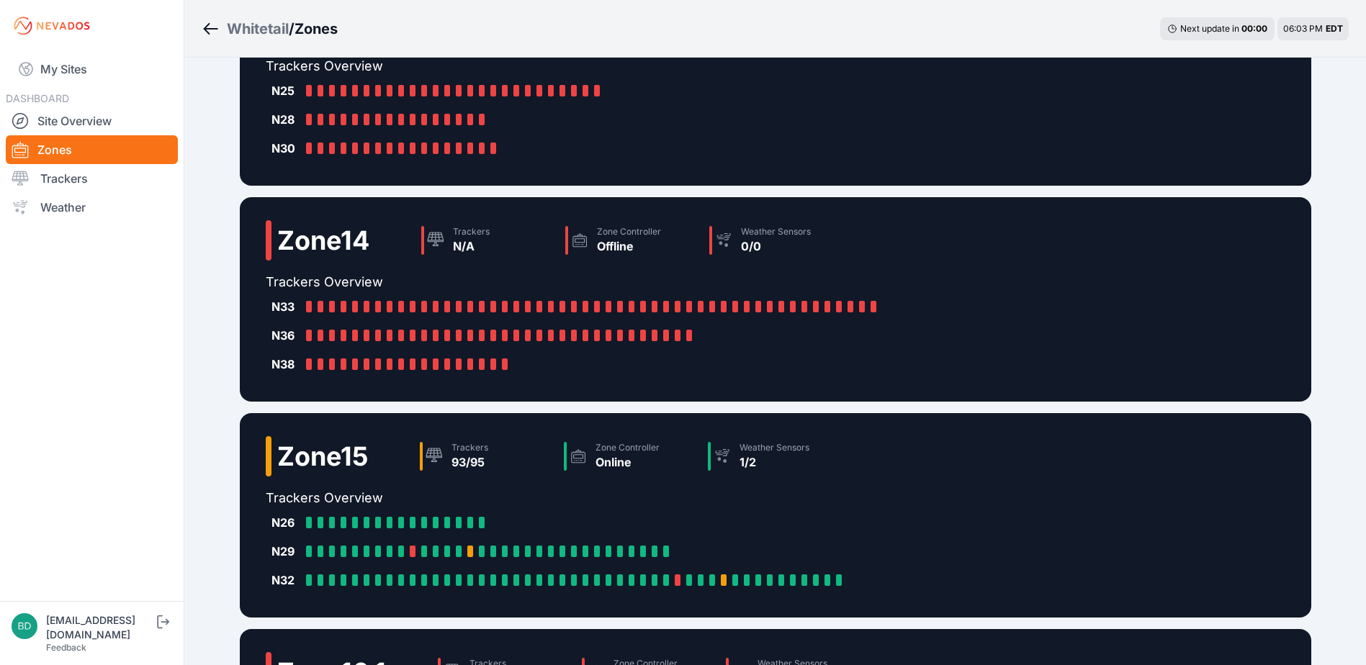
scroll to position [336, 0]
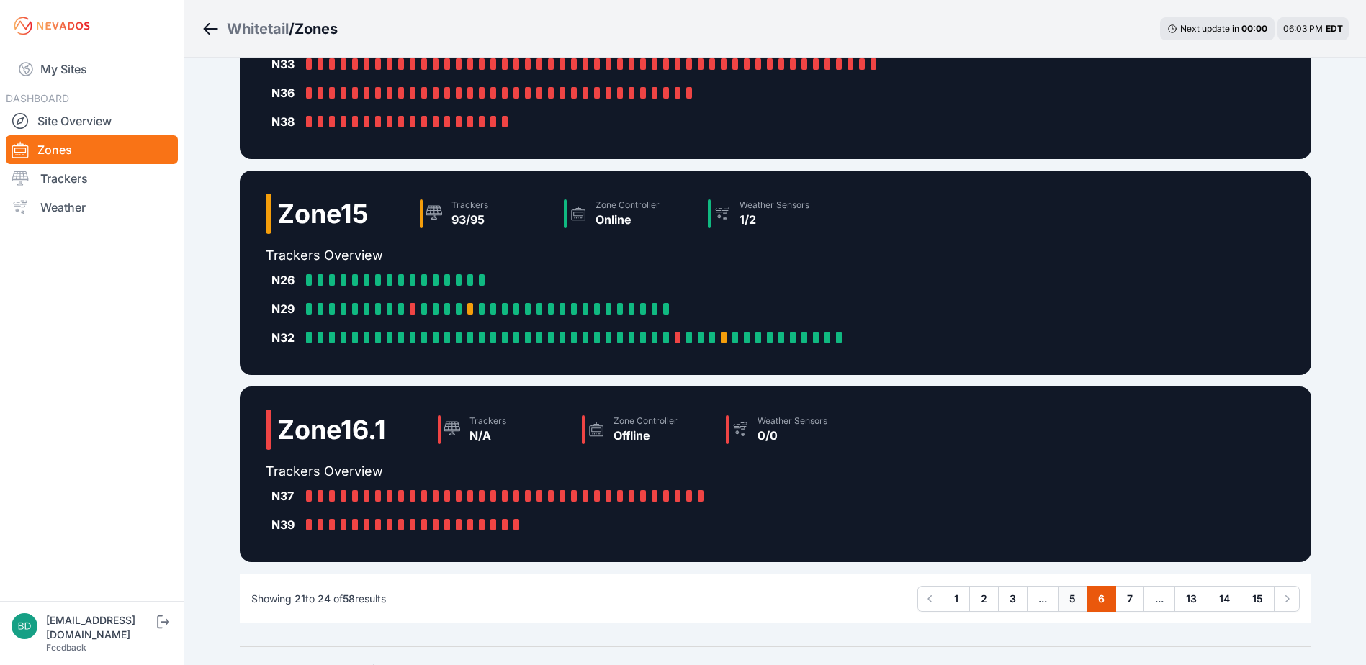
click at [1072, 598] on link "5" at bounding box center [1073, 599] width 30 height 26
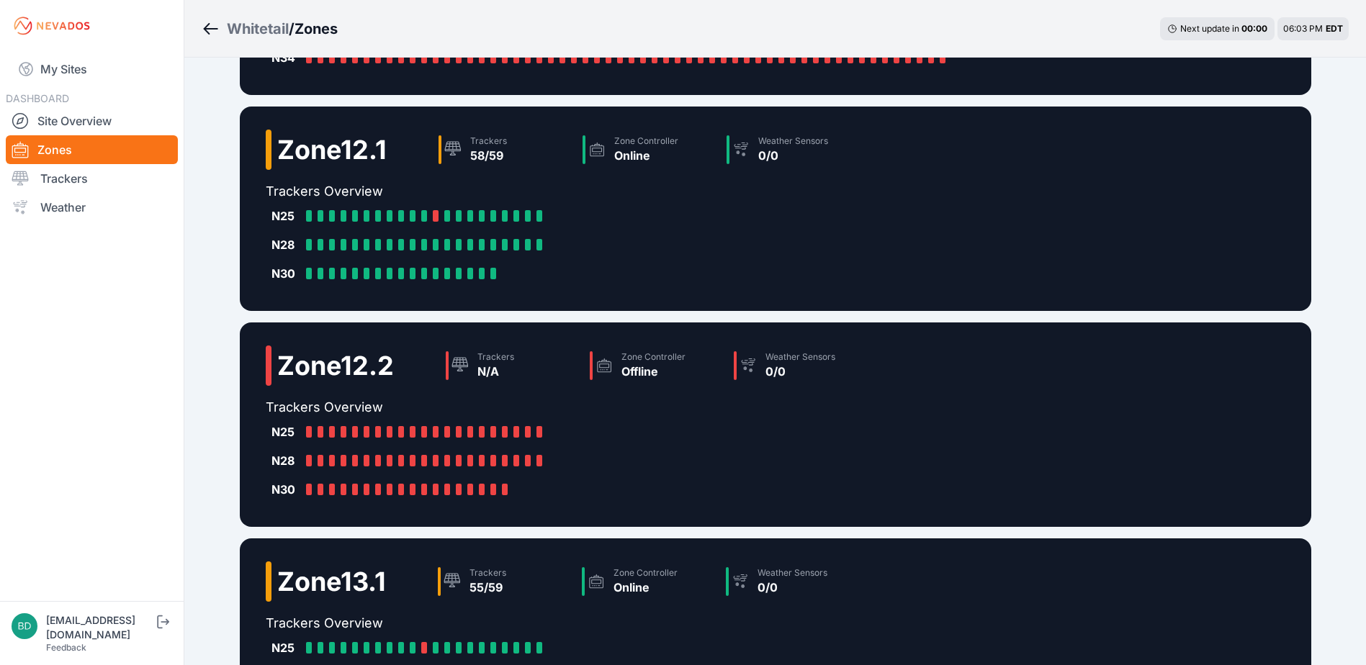
scroll to position [339, 0]
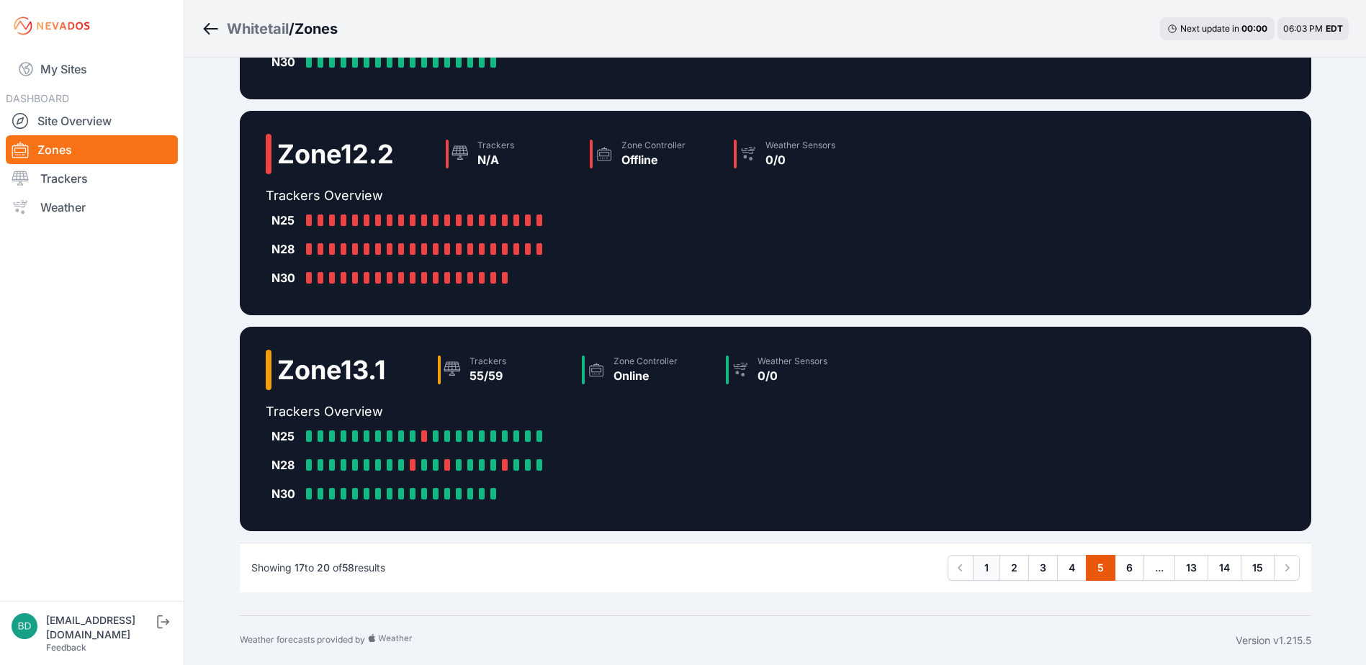
click at [984, 568] on link "1" at bounding box center [986, 568] width 27 height 26
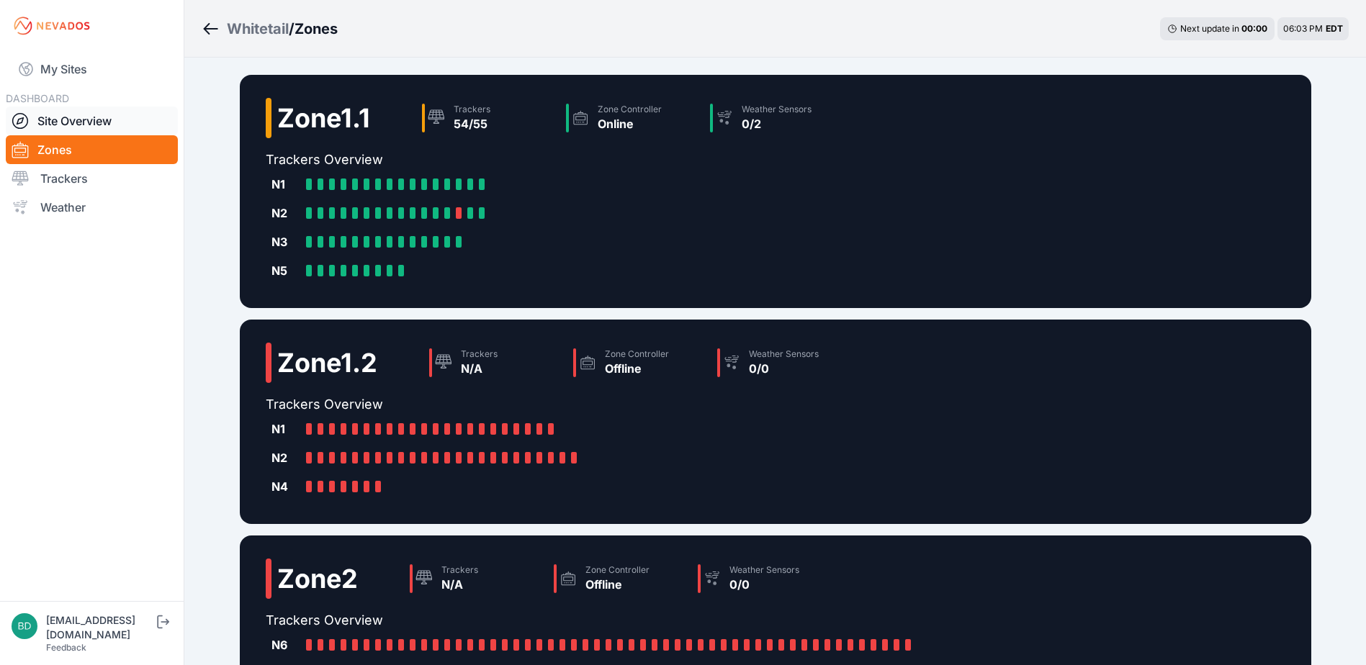
click at [102, 120] on link "Site Overview" at bounding box center [92, 121] width 172 height 29
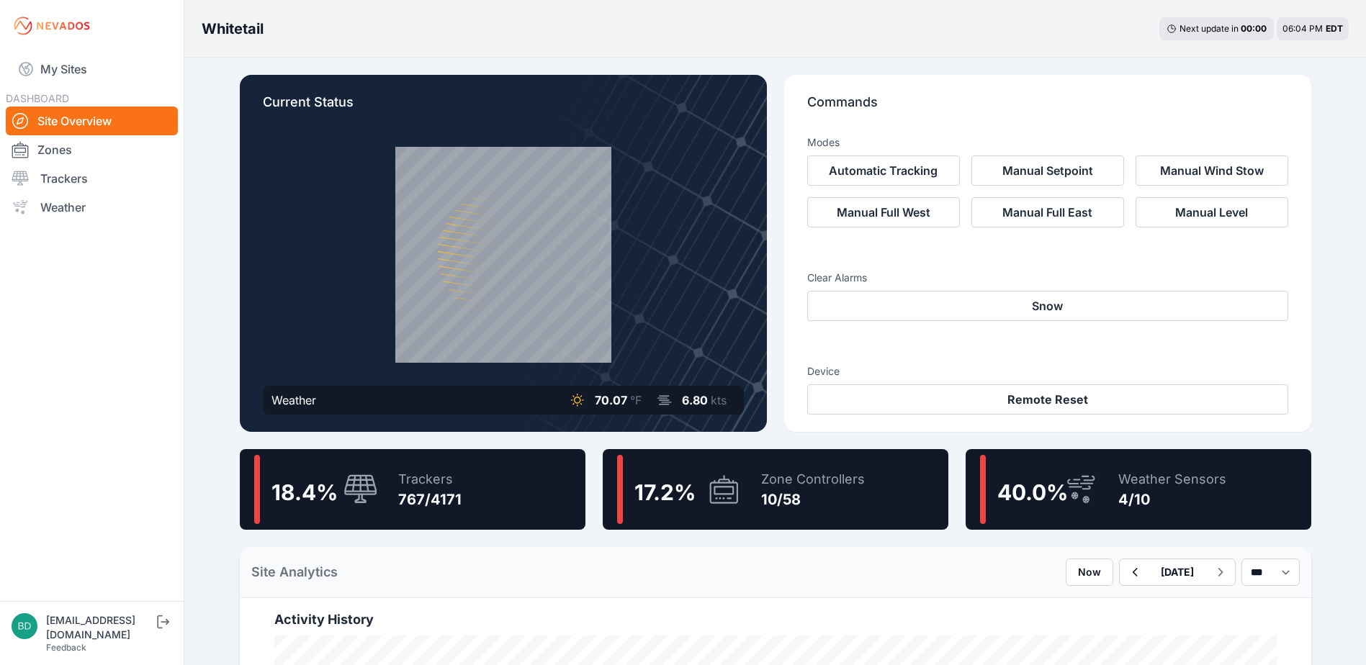
drag, startPoint x: 478, startPoint y: 181, endPoint x: 716, endPoint y: 297, distance: 264.8
click at [753, 287] on div "Current Status Weather 70.07 °F 6.80 kts" at bounding box center [503, 253] width 527 height 357
drag, startPoint x: 539, startPoint y: 272, endPoint x: 372, endPoint y: 261, distance: 166.7
click at [372, 261] on div at bounding box center [503, 255] width 481 height 216
